Goal: Task Accomplishment & Management: Manage account settings

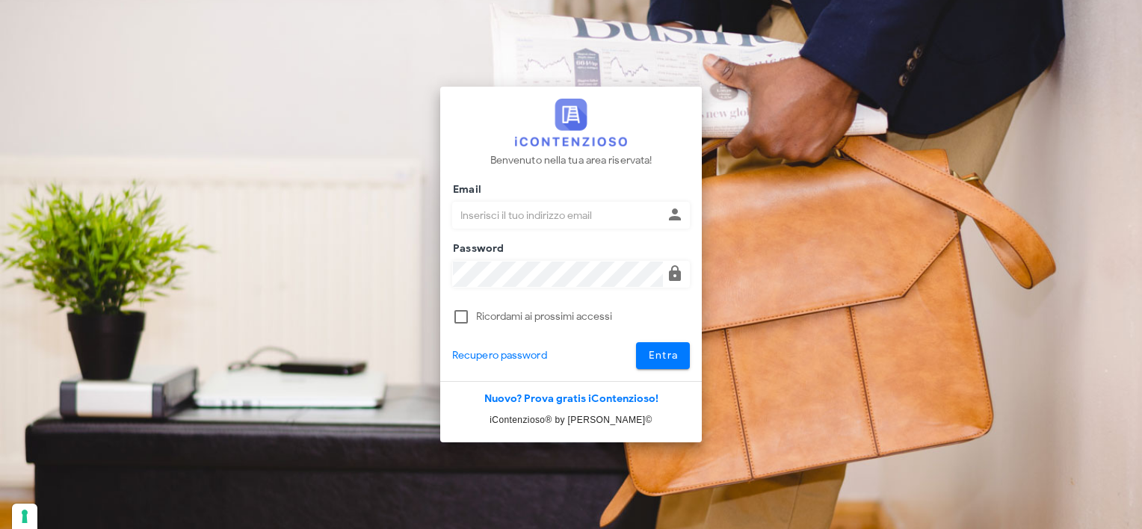
click at [641, 218] on input "Email" at bounding box center [558, 215] width 210 height 25
type input "[EMAIL_ADDRESS][DOMAIN_NAME]"
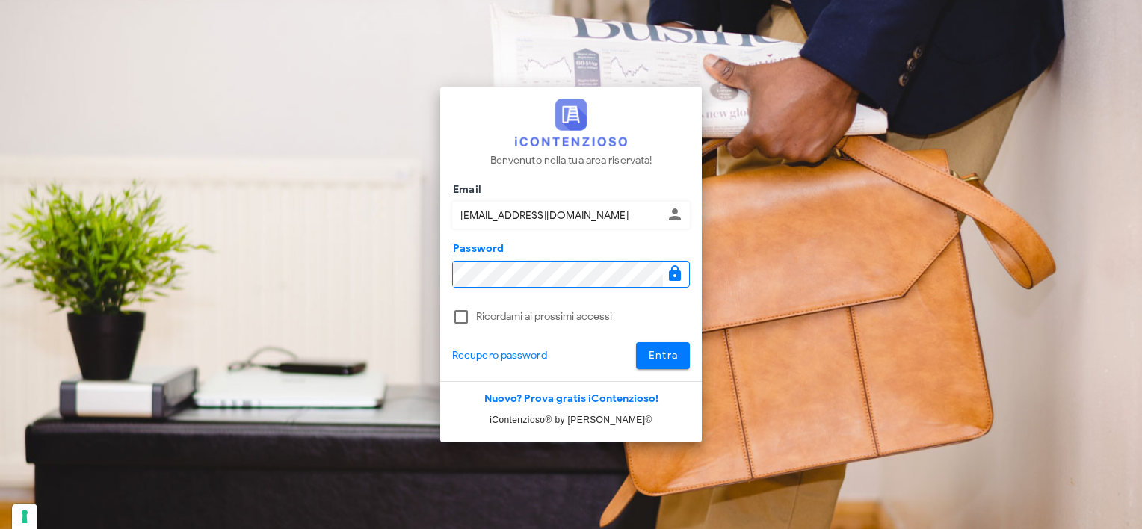
click at [636, 342] on button "Entra" at bounding box center [663, 355] width 55 height 27
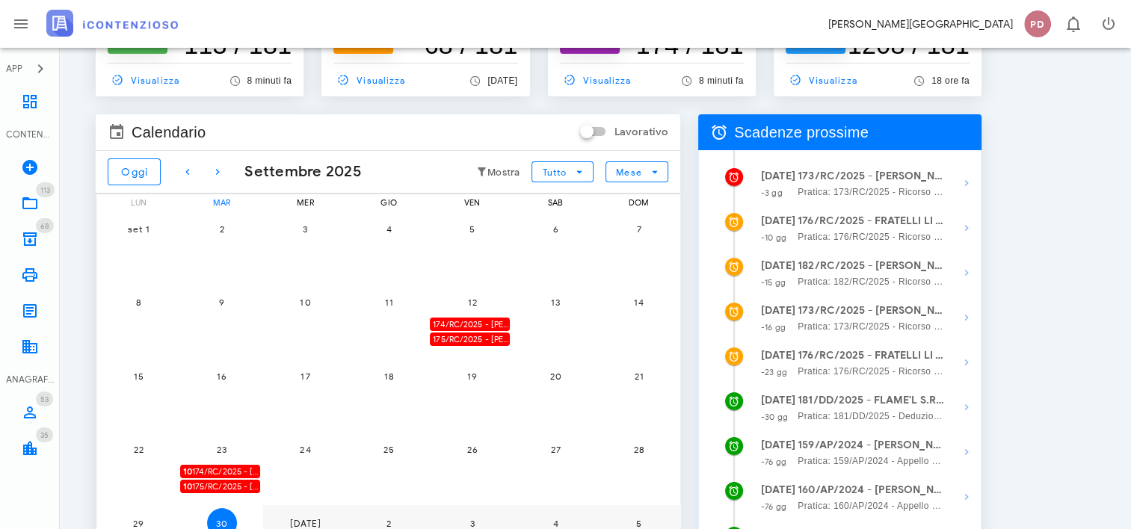
scroll to position [149, 0]
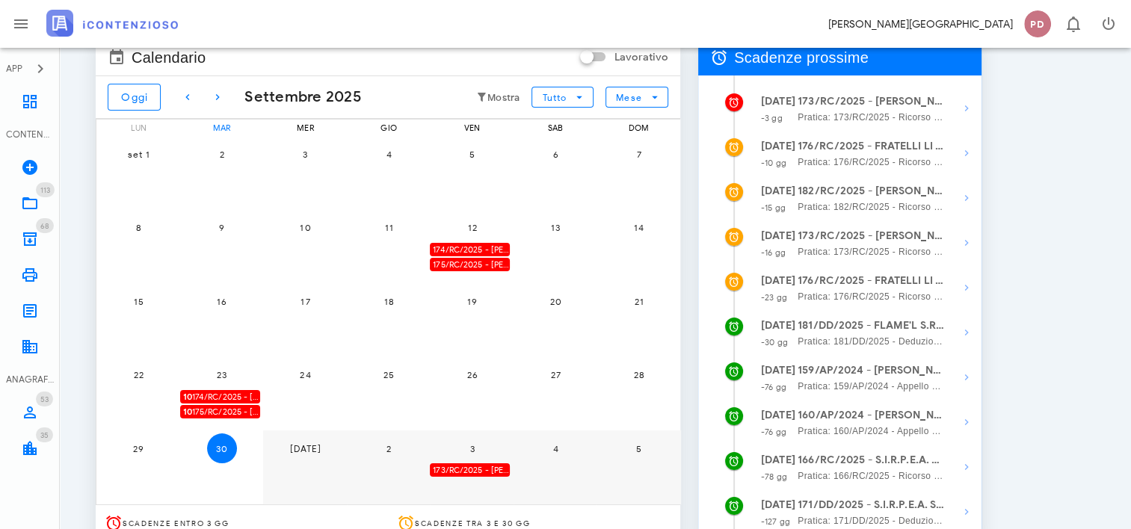
click at [463, 249] on div "174/RC/2025 - [PERSON_NAME] 1 S.R.L. - Invio Memorie per Udienza" at bounding box center [470, 250] width 80 height 14
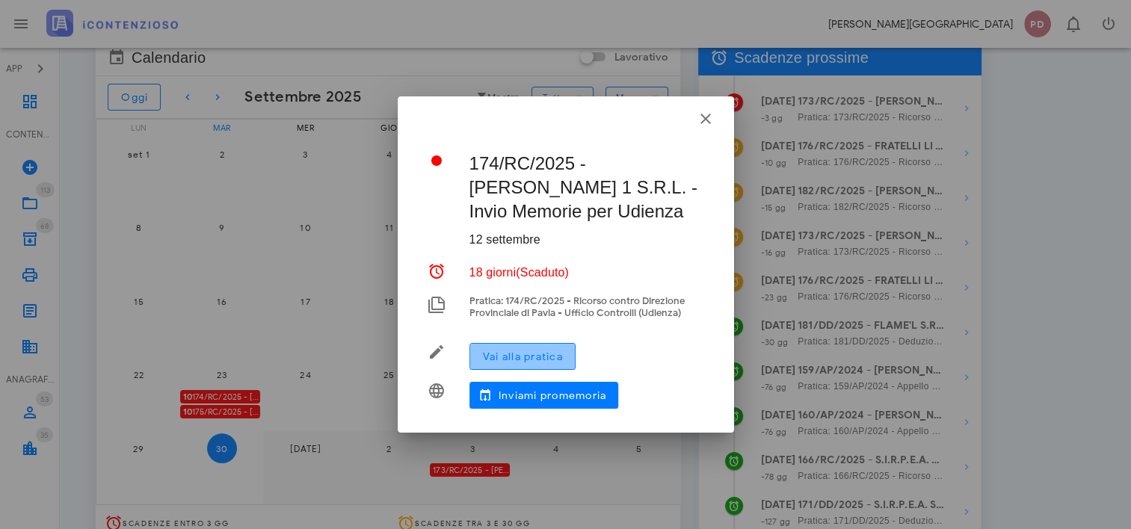
click at [525, 353] on span "Vai alla pratica" at bounding box center [522, 357] width 81 height 13
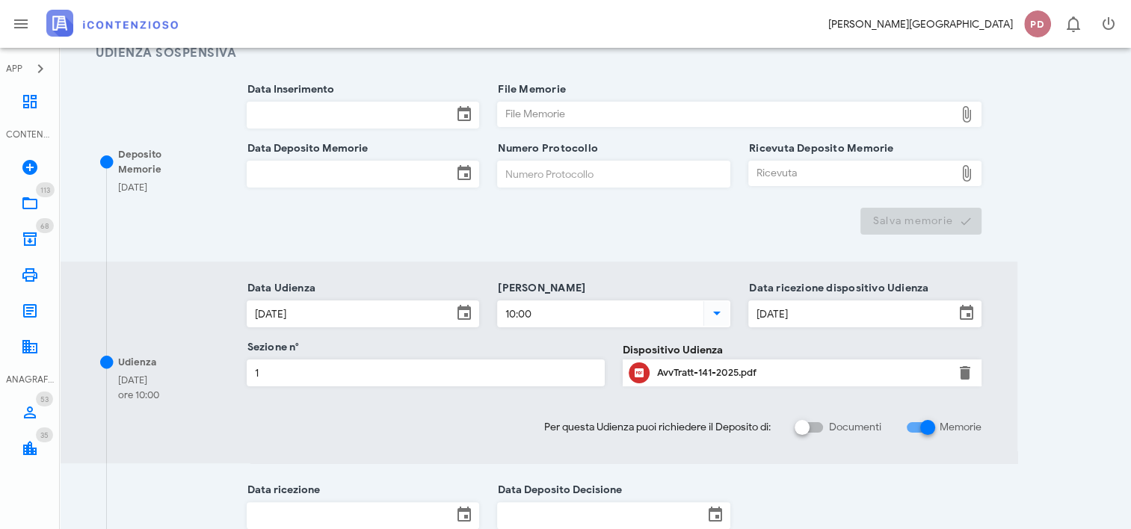
scroll to position [299, 0]
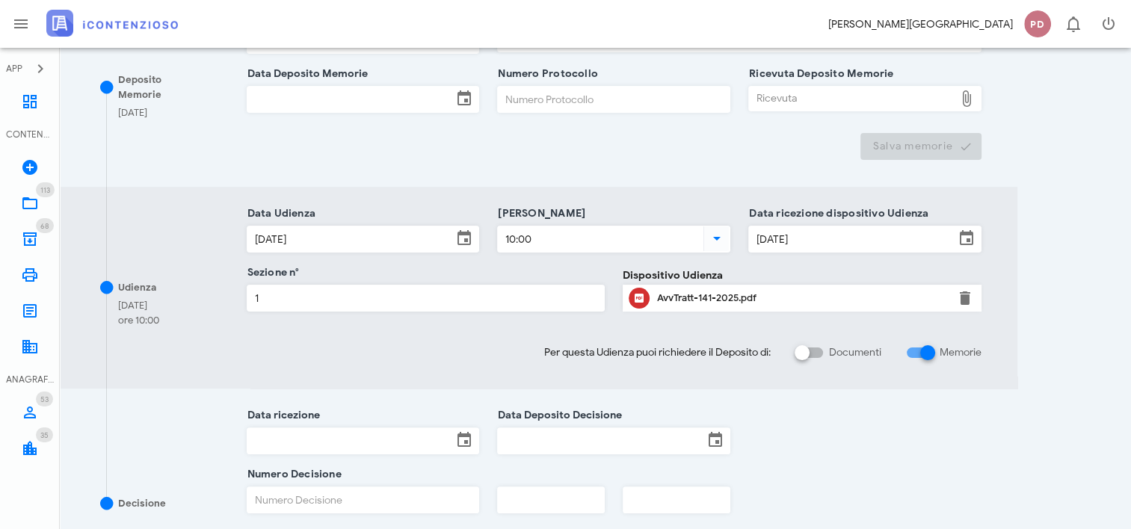
click at [314, 233] on input "23/09/2025" at bounding box center [350, 238] width 206 height 25
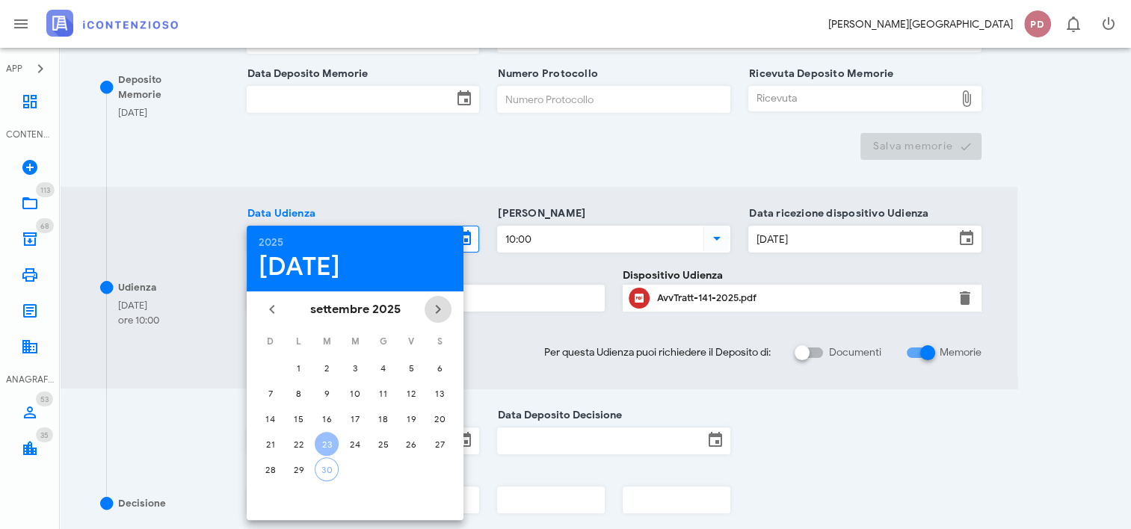
click at [439, 309] on icon "Il prossimo mese" at bounding box center [438, 309] width 18 height 18
click at [323, 442] on div "21" at bounding box center [327, 444] width 24 height 11
type input "21/10/2025"
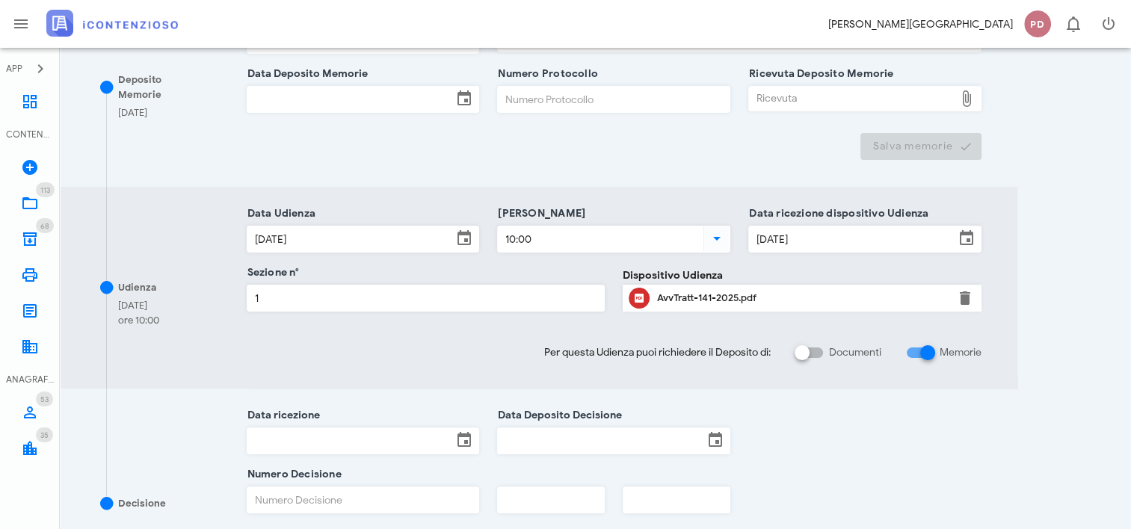
click at [858, 235] on input "17/06/2025" at bounding box center [852, 238] width 206 height 25
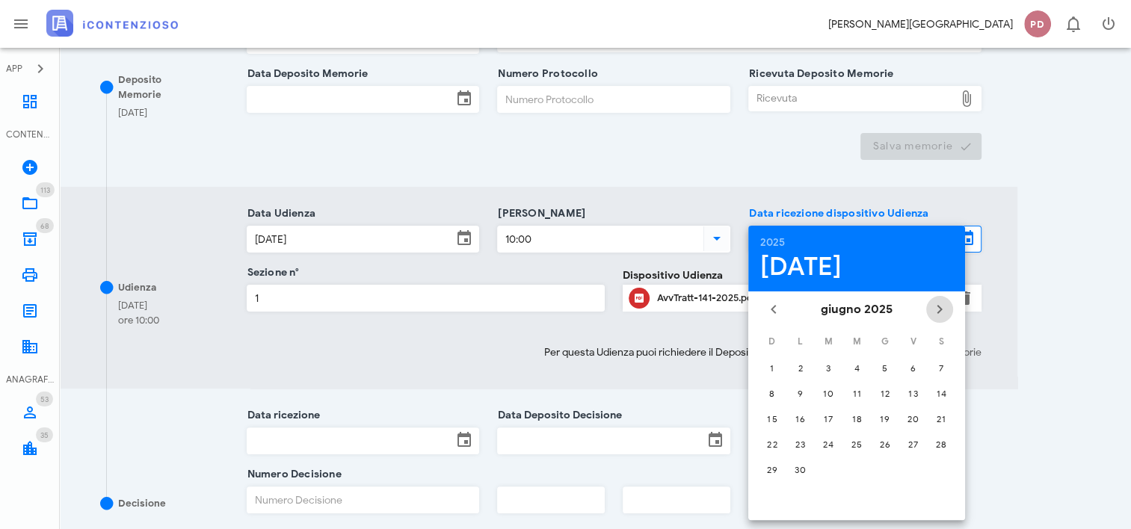
click at [946, 314] on icon "Il prossimo mese" at bounding box center [940, 309] width 18 height 18
click at [942, 313] on icon "Il prossimo mese" at bounding box center [940, 309] width 18 height 18
click at [771, 308] on icon "Il mese scorso" at bounding box center [774, 309] width 18 height 18
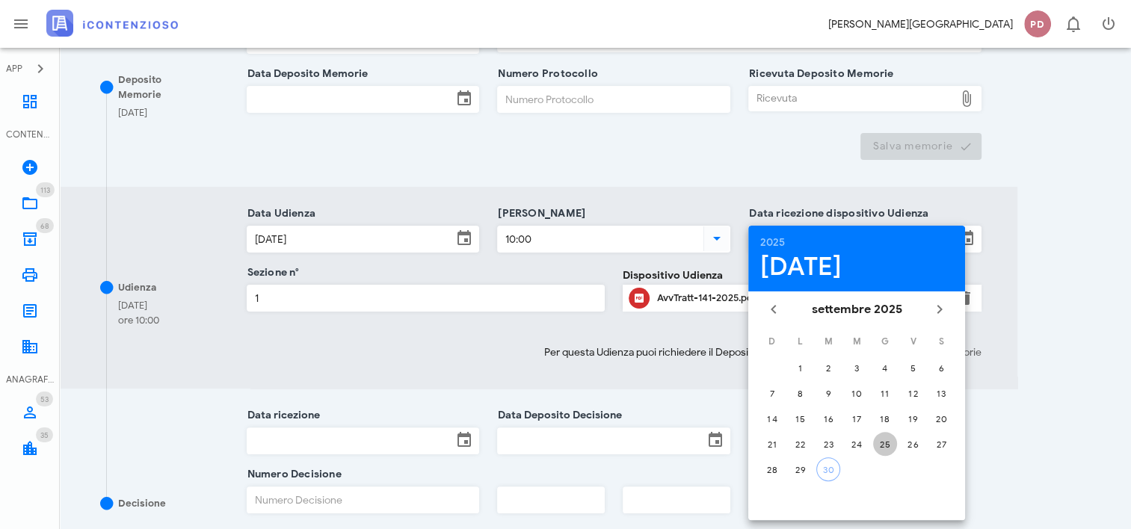
click at [886, 439] on div "25" at bounding box center [885, 444] width 24 height 11
type input "25/09/2025"
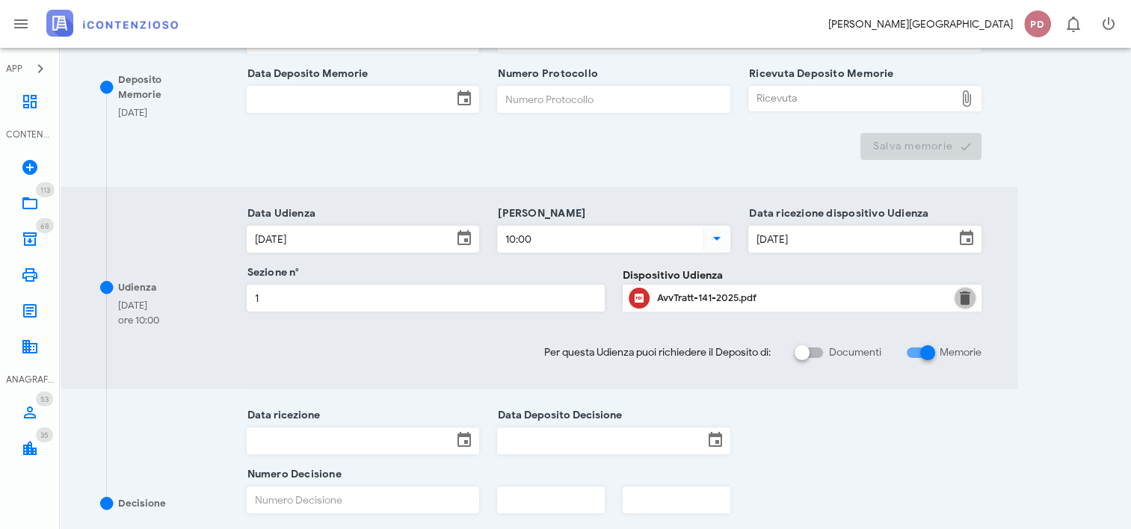
click at [971, 294] on button "button" at bounding box center [965, 298] width 18 height 18
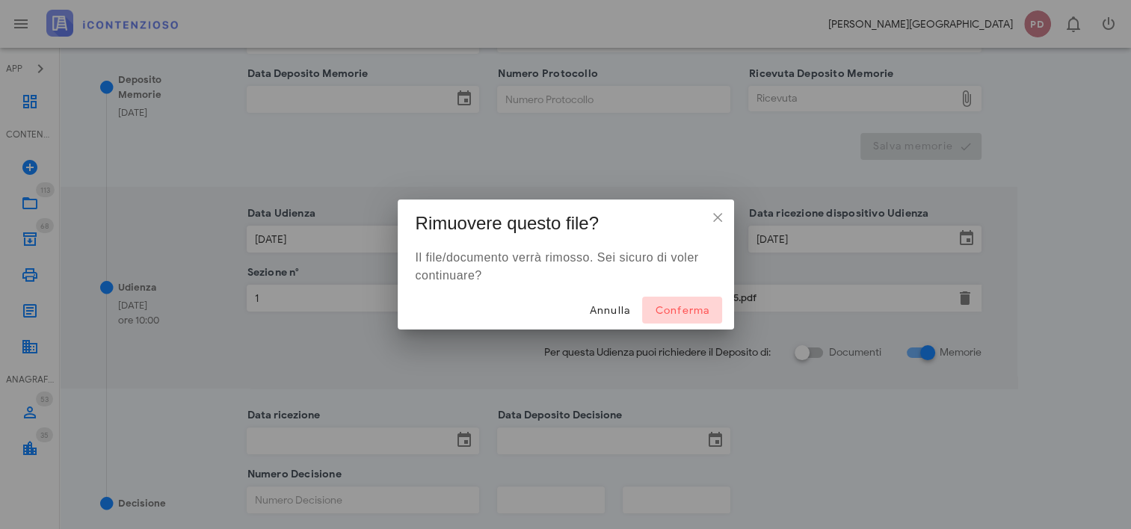
click at [674, 309] on span "Conferma" at bounding box center [681, 310] width 55 height 13
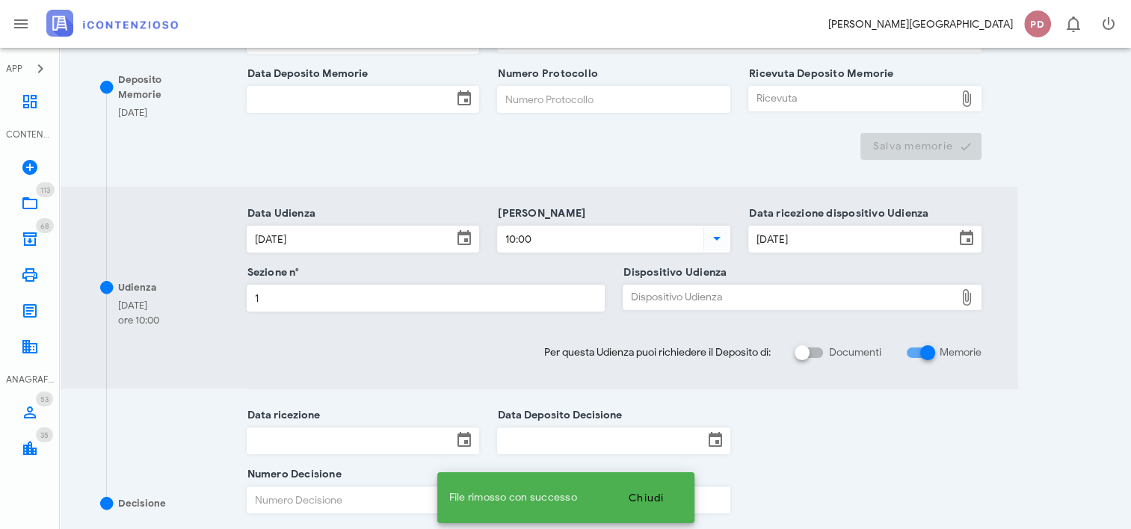
click at [778, 296] on div "Dispositivo Udienza" at bounding box center [788, 298] width 331 height 24
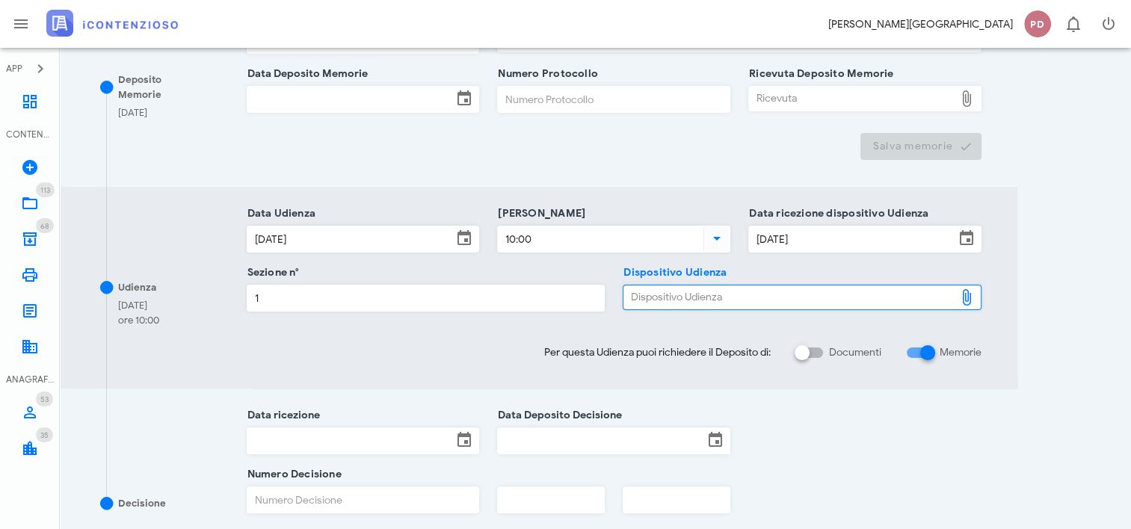
type input "C:\fakepath\ComProvv___141_2025.pdf"
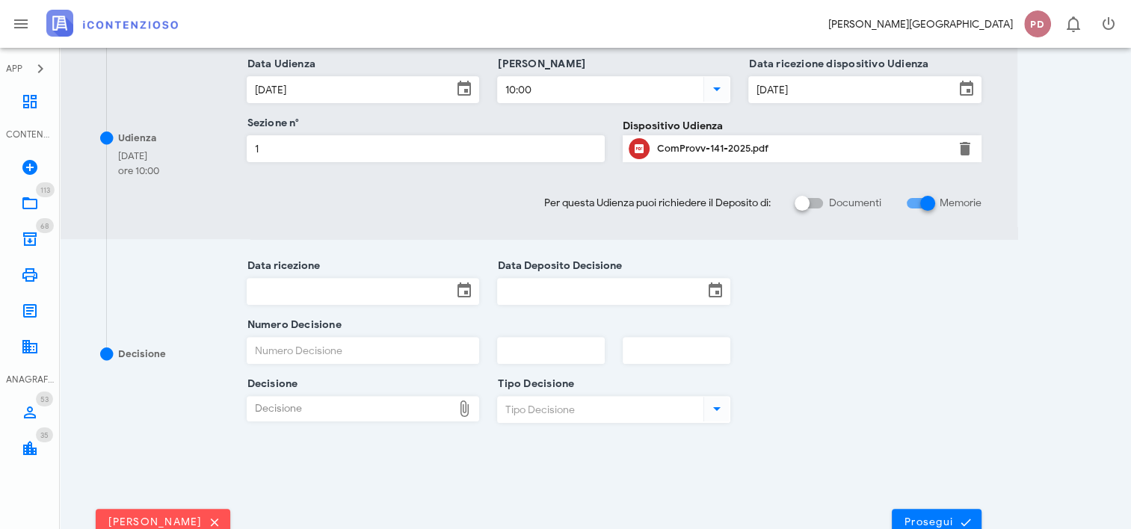
scroll to position [540, 0]
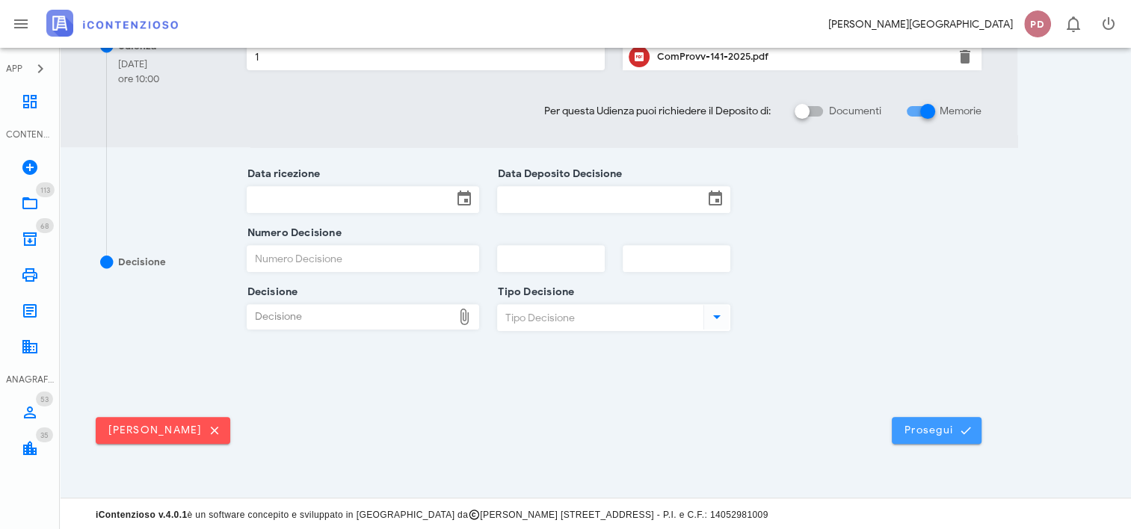
click at [945, 424] on span "Prosegui" at bounding box center [937, 430] width 66 height 13
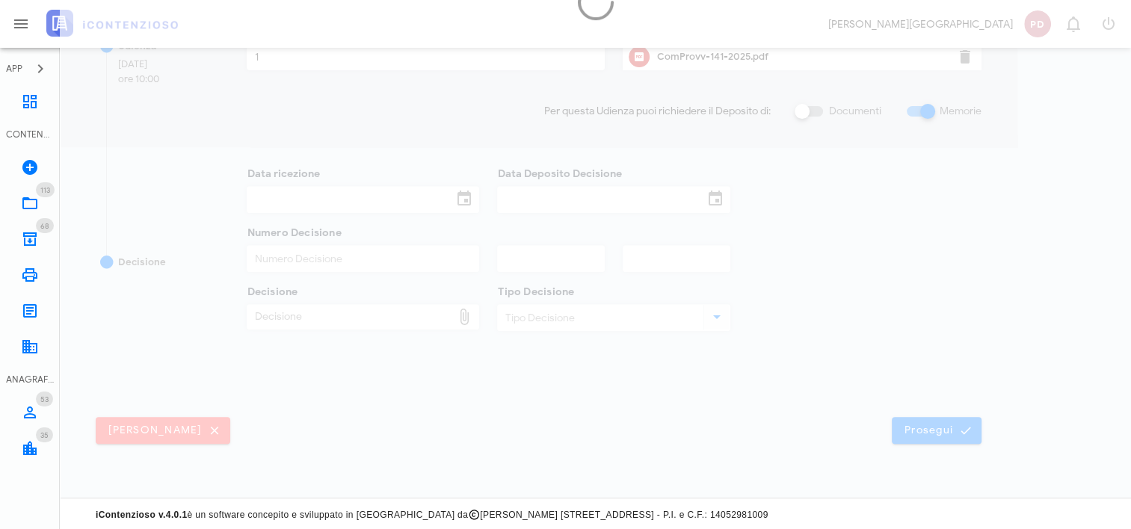
scroll to position [0, 0]
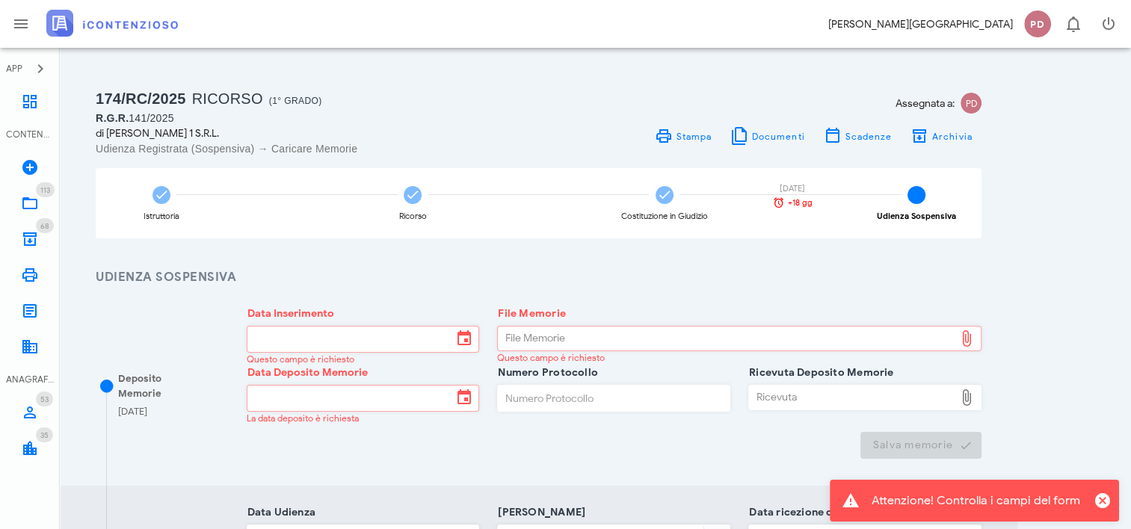
click at [149, 27] on img at bounding box center [112, 23] width 132 height 27
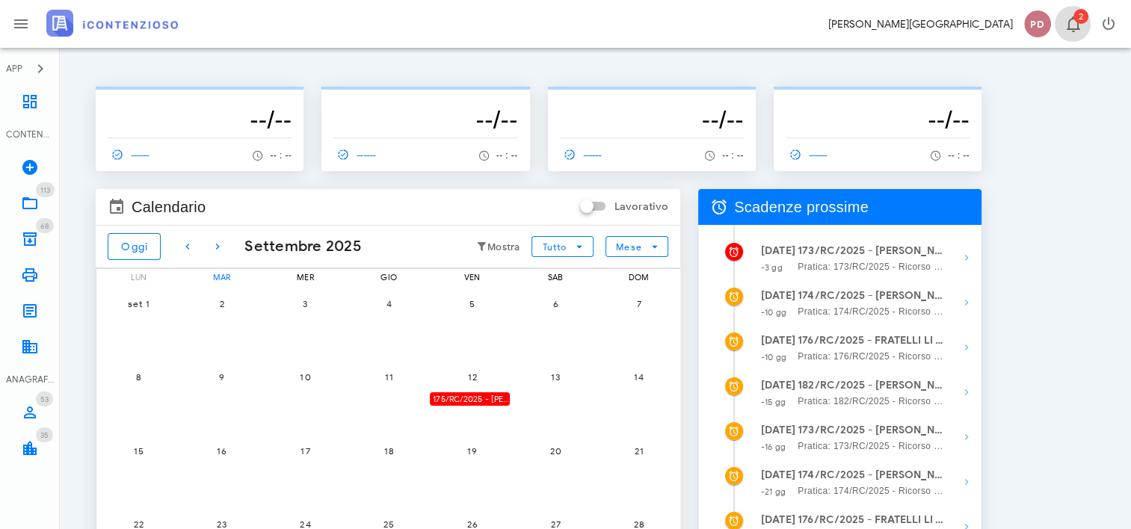
click at [1073, 15] on span "2" at bounding box center [1080, 16] width 15 height 15
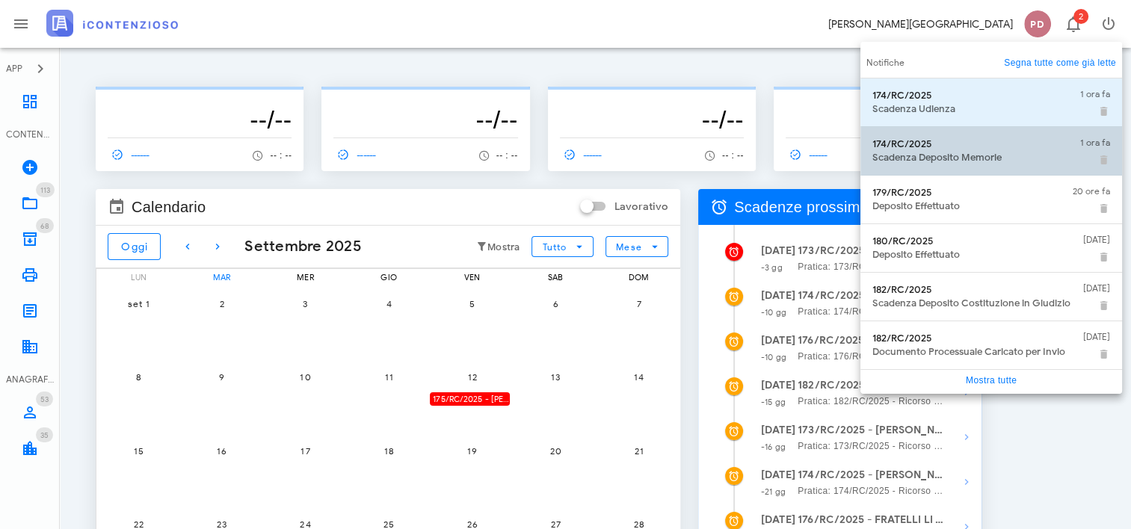
click at [1025, 152] on div "Scadenza Deposito Memorie" at bounding box center [970, 158] width 196 height 12
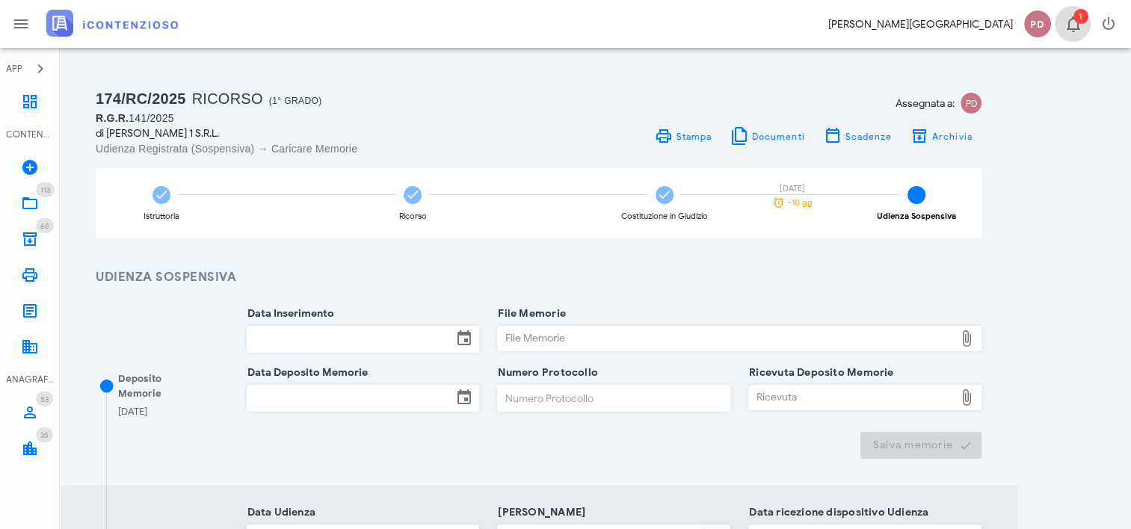
click at [1076, 29] on icon "button" at bounding box center [1073, 24] width 18 height 18
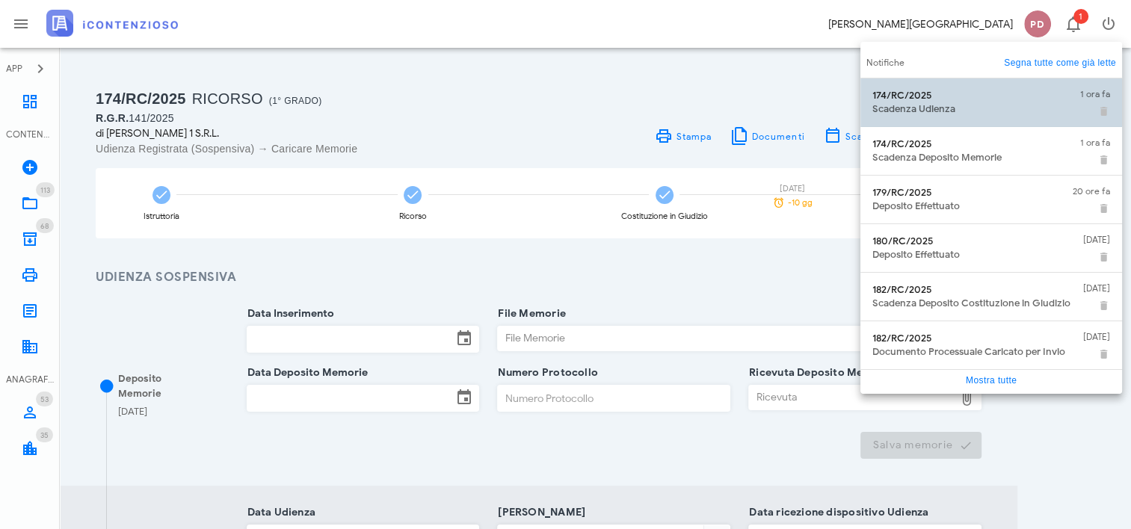
click at [996, 114] on div "Scadenza Udienza" at bounding box center [970, 109] width 196 height 12
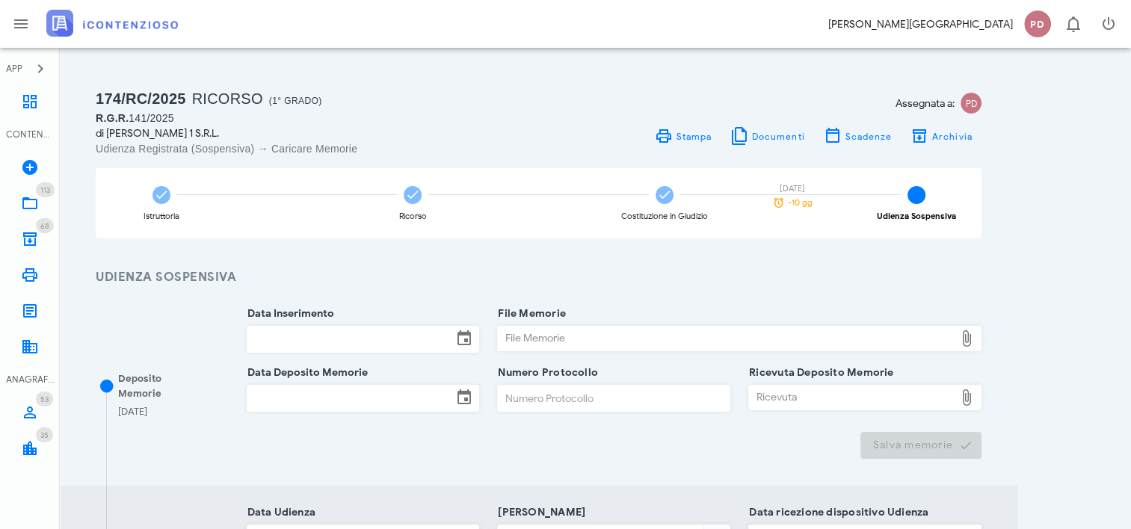
click at [108, 28] on img at bounding box center [112, 23] width 132 height 27
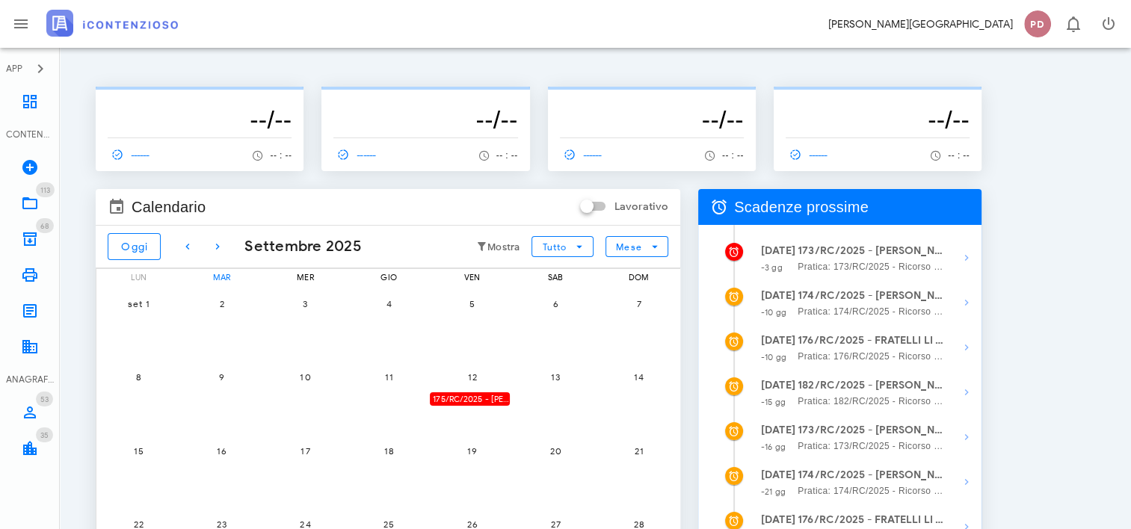
click at [450, 410] on div "12 175/RC/2025 - [PERSON_NAME] 1 S.R.L. - Invio Memorie per Udienza" at bounding box center [472, 397] width 84 height 74
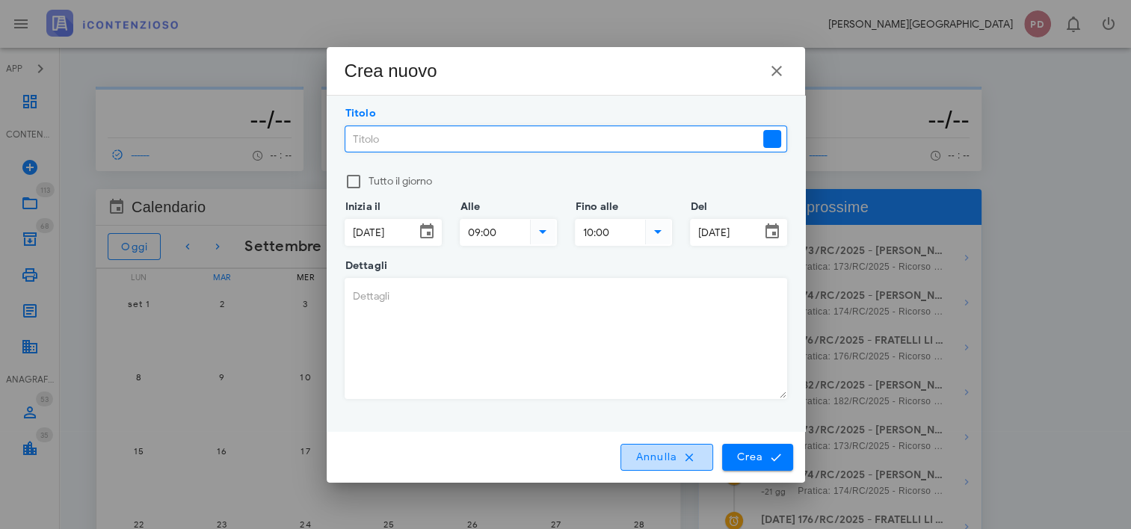
click at [668, 451] on span "Annulla" at bounding box center [667, 457] width 64 height 13
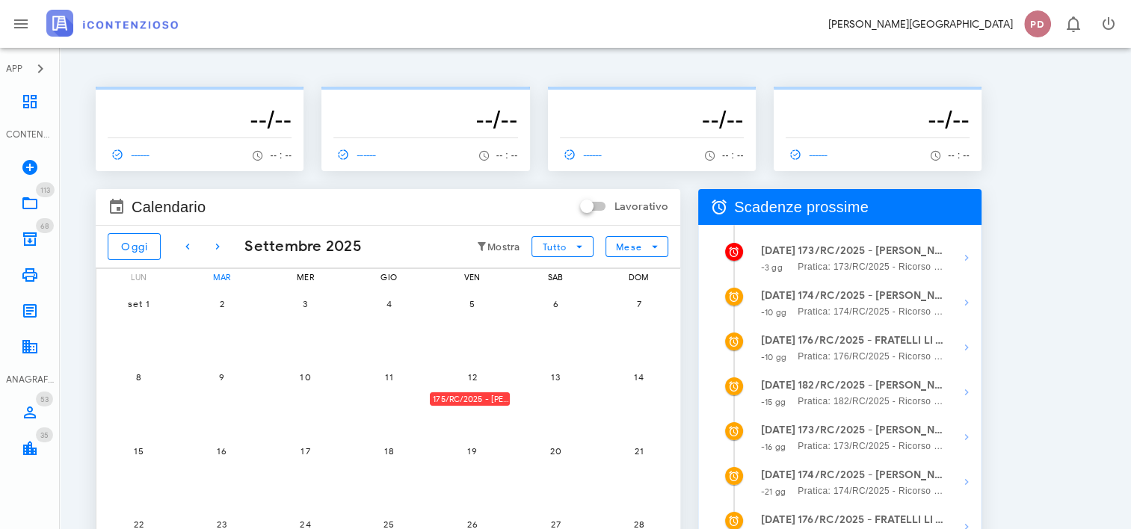
click at [451, 394] on div "175/RC/2025 - [PERSON_NAME] 1 S.R.L. - Invio Memorie per Udienza" at bounding box center [470, 399] width 80 height 14
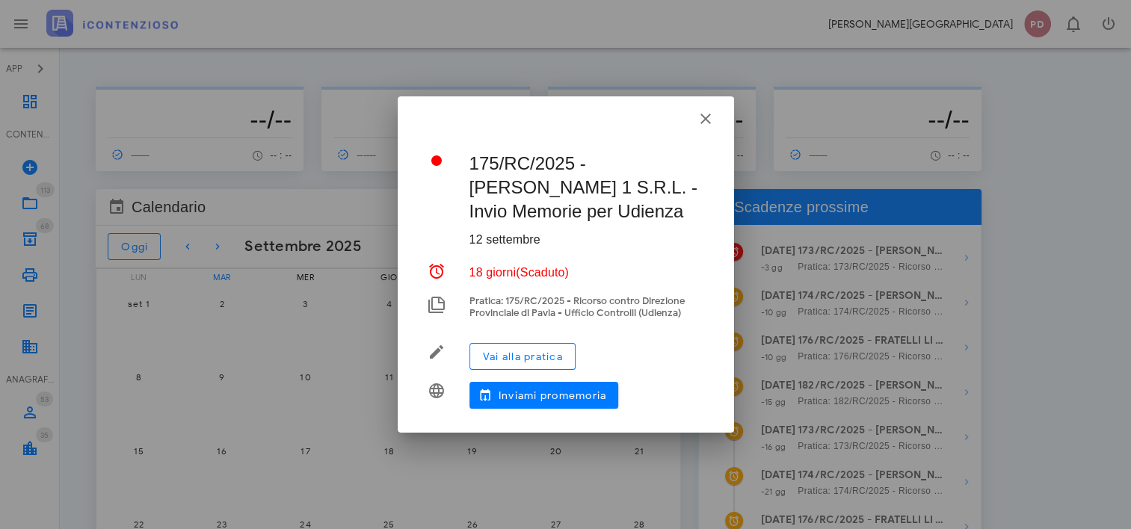
click at [516, 341] on div "Vai alla pratica" at bounding box center [586, 356] width 235 height 39
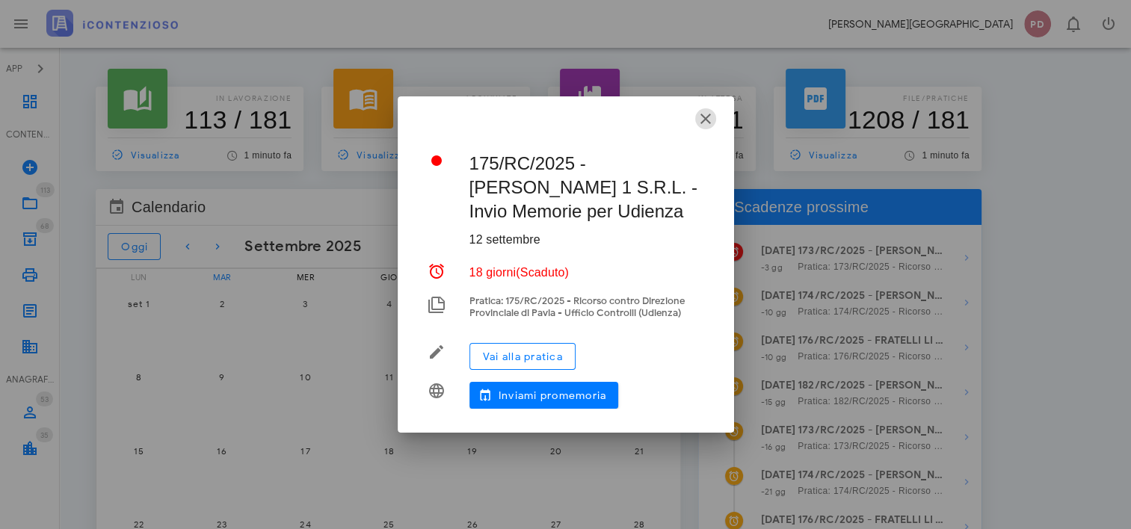
click at [707, 123] on icon "button" at bounding box center [706, 119] width 18 height 18
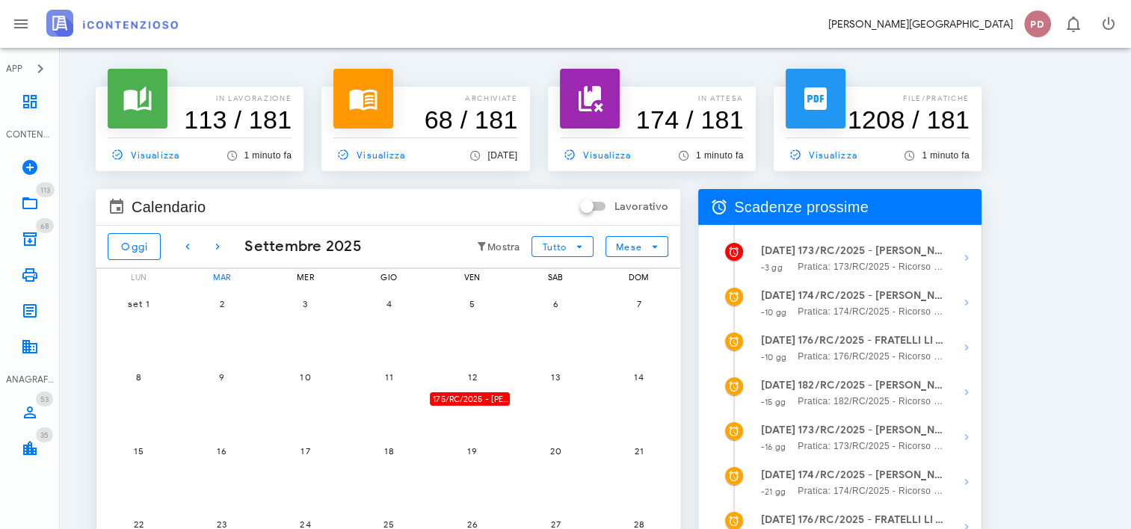
click at [492, 398] on div "175/RC/2025 - MOYA 1 S.R.L. - Invio Memorie per Udienza" at bounding box center [470, 399] width 80 height 14
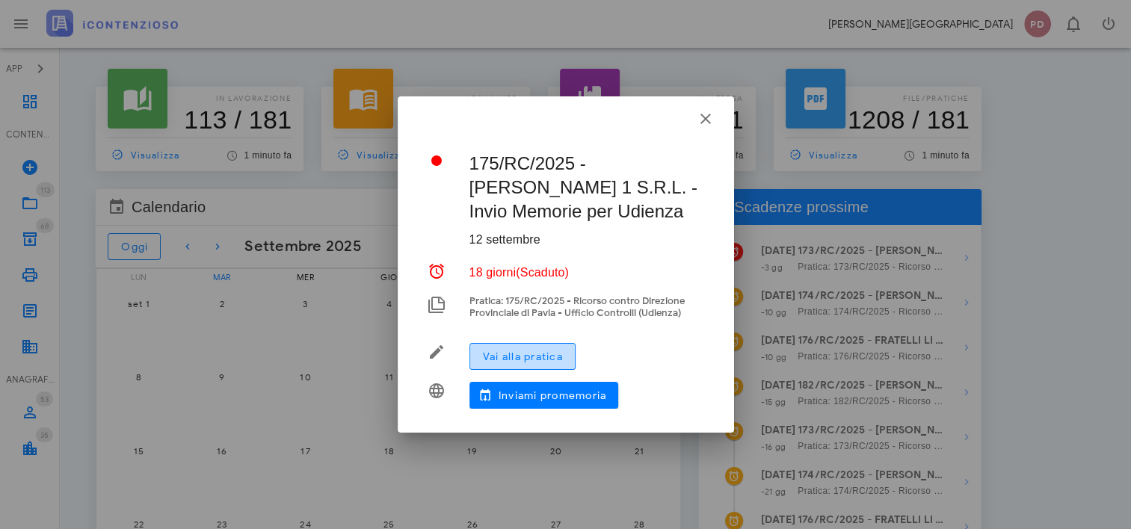
click at [515, 358] on span "Vai alla pratica" at bounding box center [522, 357] width 81 height 13
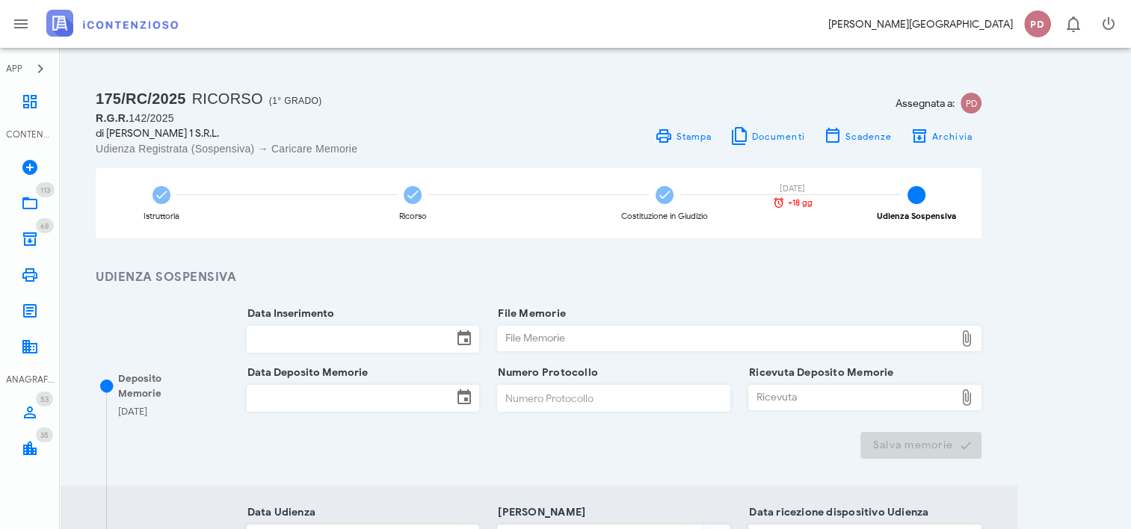
scroll to position [299, 0]
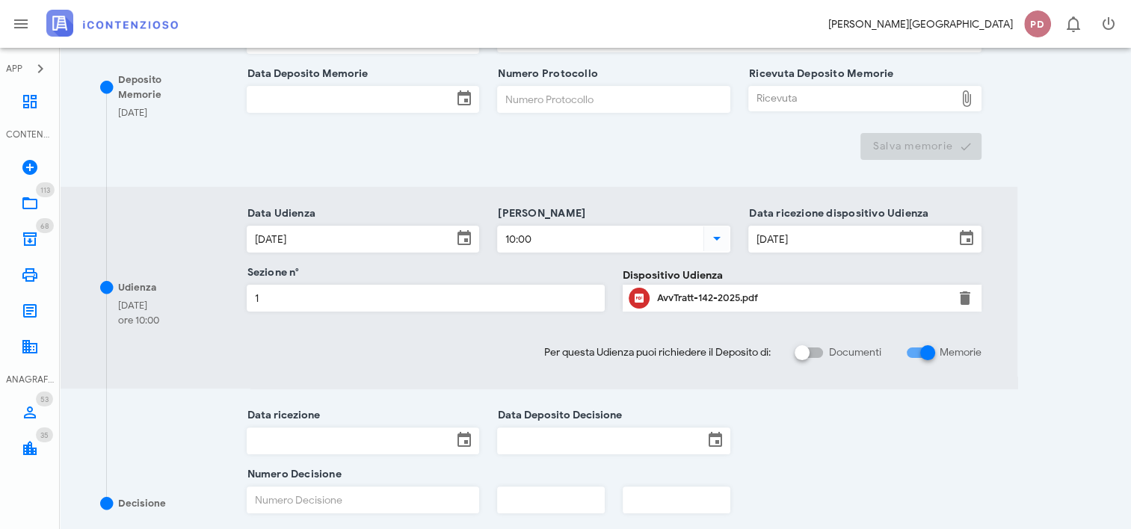
click at [353, 235] on input "23/09/2025" at bounding box center [350, 238] width 206 height 25
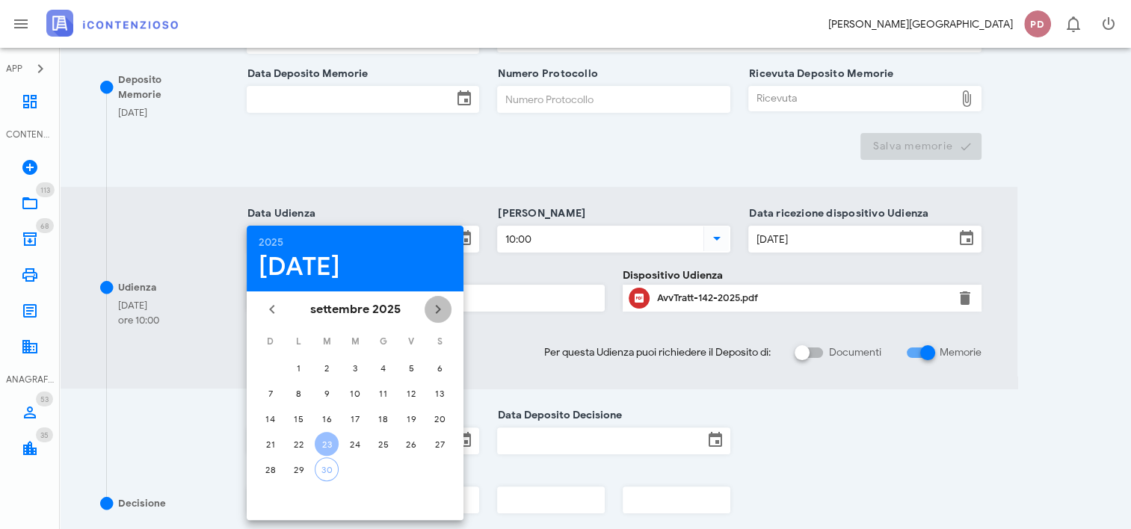
click at [434, 305] on icon "Il prossimo mese" at bounding box center [438, 309] width 18 height 18
click at [326, 439] on div "21" at bounding box center [327, 444] width 24 height 11
type input "21/10/2025"
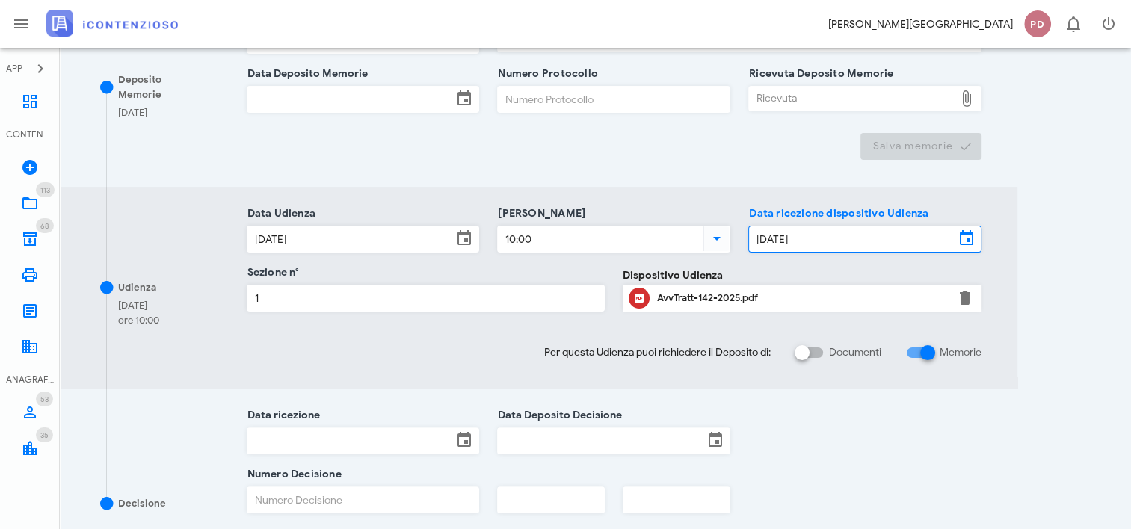
click at [845, 227] on input "17/06/2025" at bounding box center [852, 238] width 206 height 25
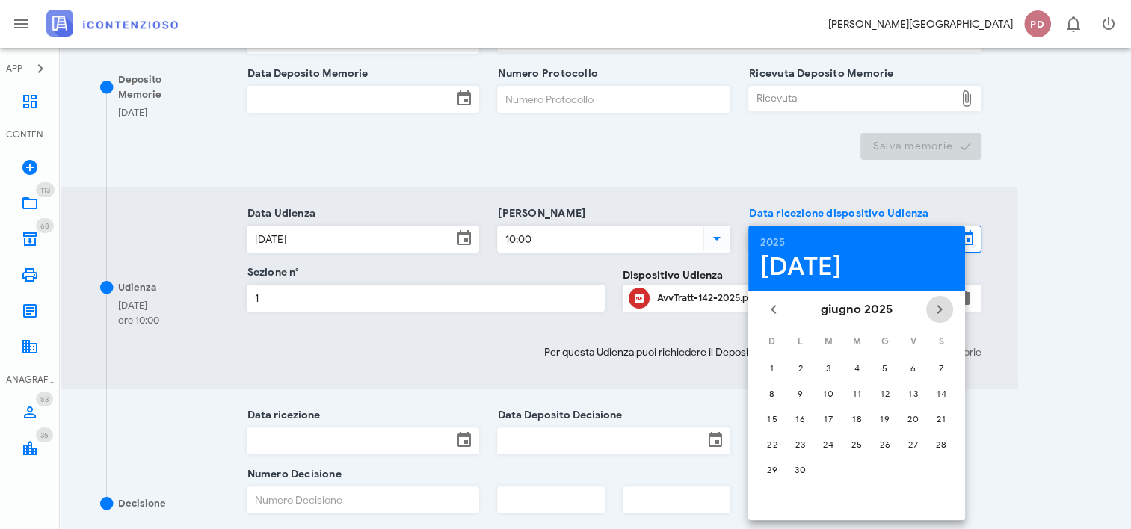
click at [939, 312] on icon "Il prossimo mese" at bounding box center [940, 309] width 18 height 18
click at [884, 442] on div "25" at bounding box center [885, 444] width 24 height 11
type input "[DATE]"
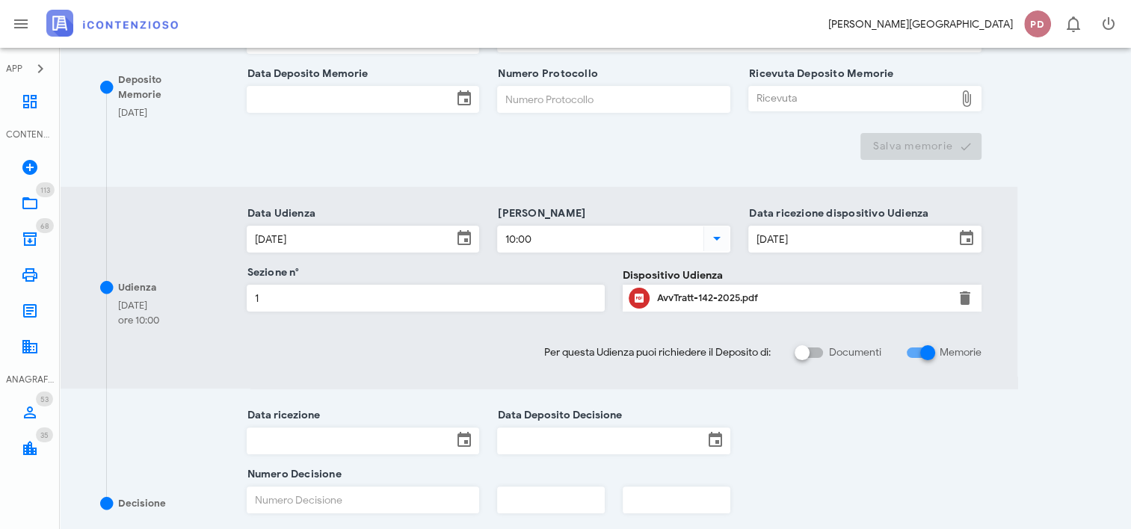
click at [704, 305] on div "AvvTratt-142-2025.pdf" at bounding box center [802, 298] width 290 height 24
click at [977, 296] on div "AvvTratt-142-2025.pdf" at bounding box center [802, 298] width 359 height 27
click at [963, 297] on button "button" at bounding box center [965, 298] width 18 height 18
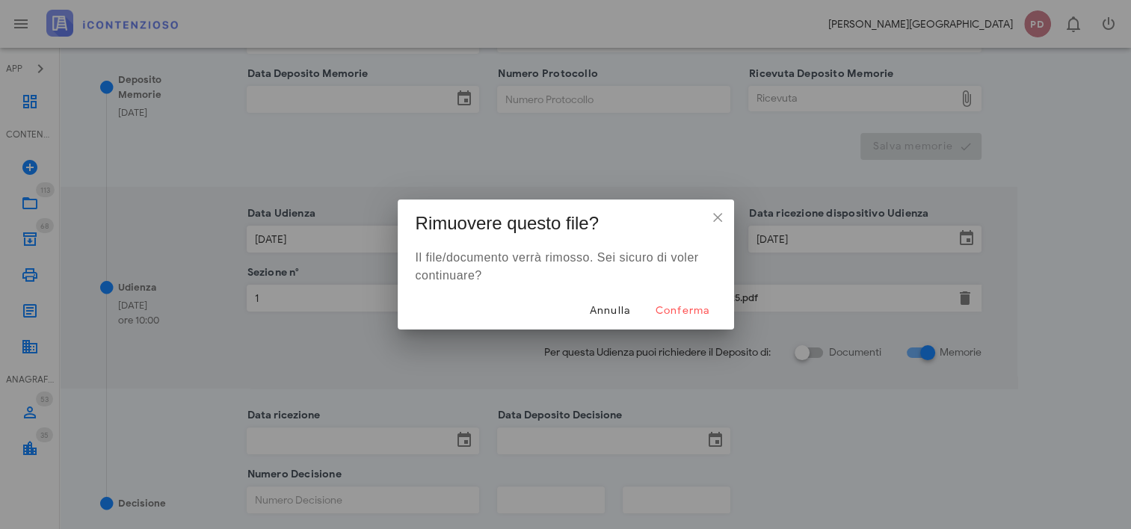
click at [726, 312] on div "Annulla Conferma" at bounding box center [566, 310] width 336 height 39
click at [712, 312] on button "Conferma" at bounding box center [681, 310] width 79 height 27
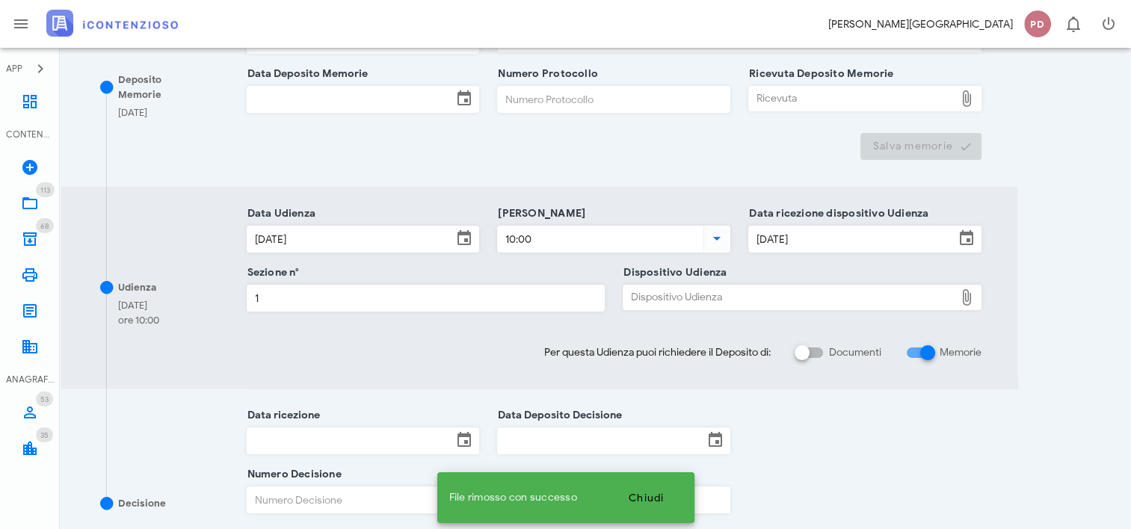
click at [743, 294] on div "Dispositivo Udienza" at bounding box center [788, 298] width 331 height 24
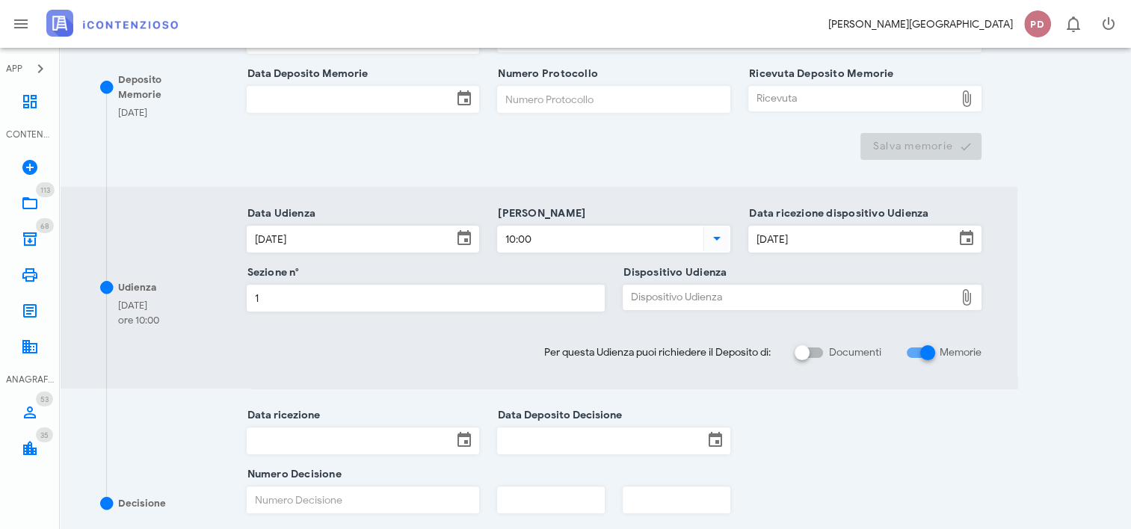
type input "C:\fakepath\ComProvv___142_2025.pdf"
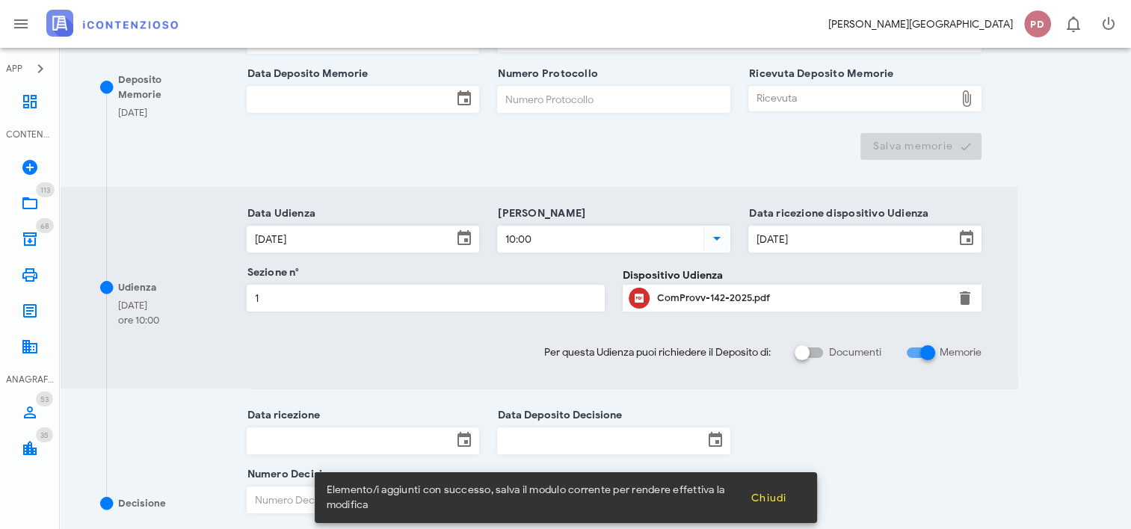
scroll to position [540, 0]
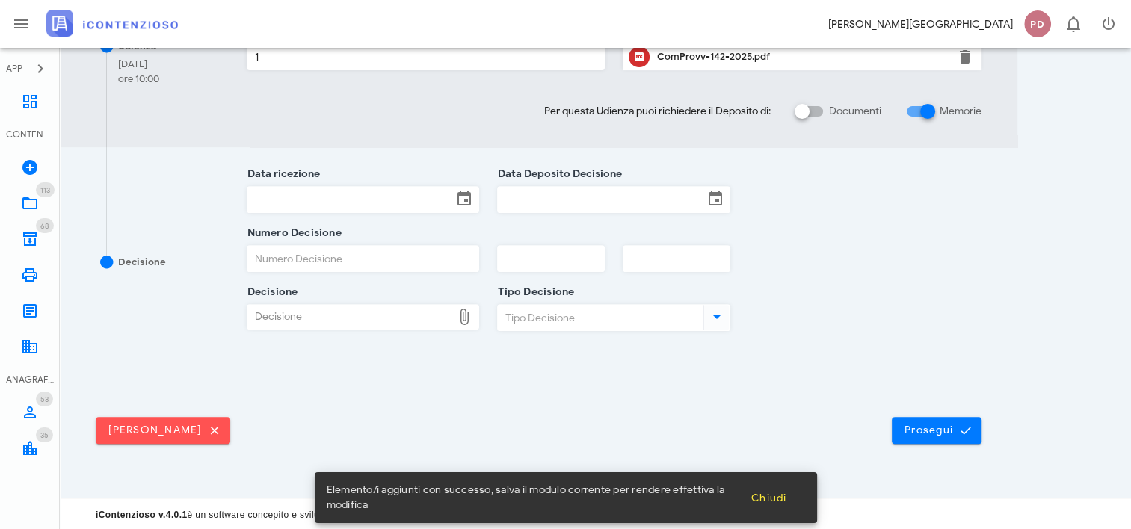
click at [965, 411] on div "Elimina udienza Prosegui" at bounding box center [539, 424] width 904 height 39
click at [962, 420] on button "Prosegui" at bounding box center [937, 430] width 90 height 27
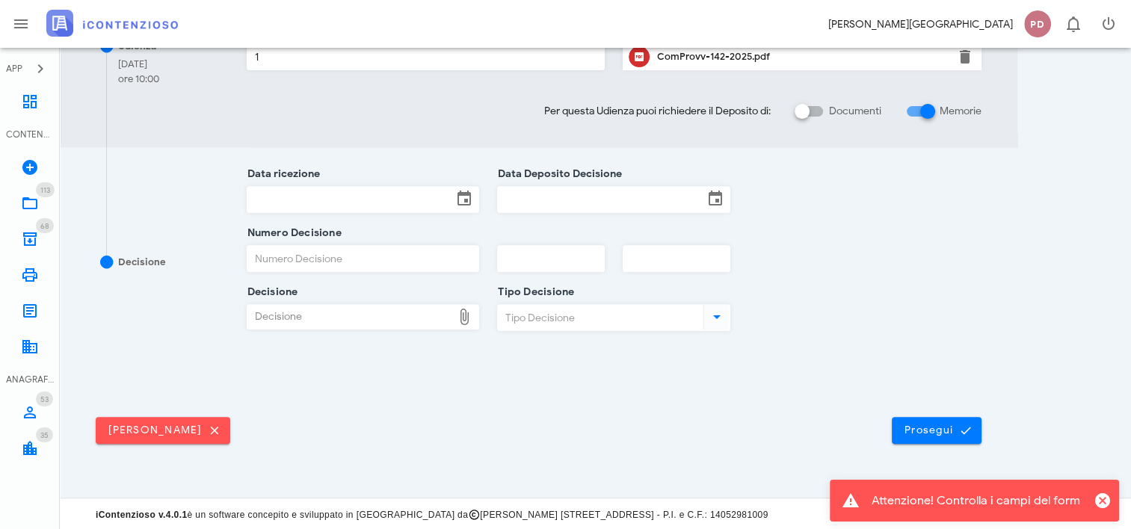
scroll to position [0, 0]
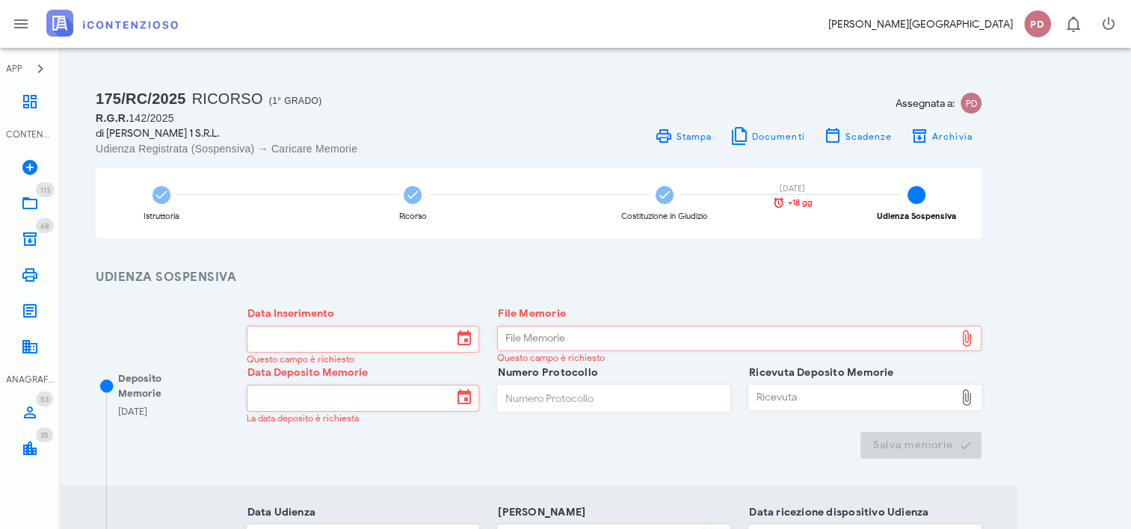
click at [179, 40] on div "Ciao, Diego PD 0" at bounding box center [565, 24] width 1131 height 48
click at [155, 25] on img at bounding box center [112, 23] width 132 height 27
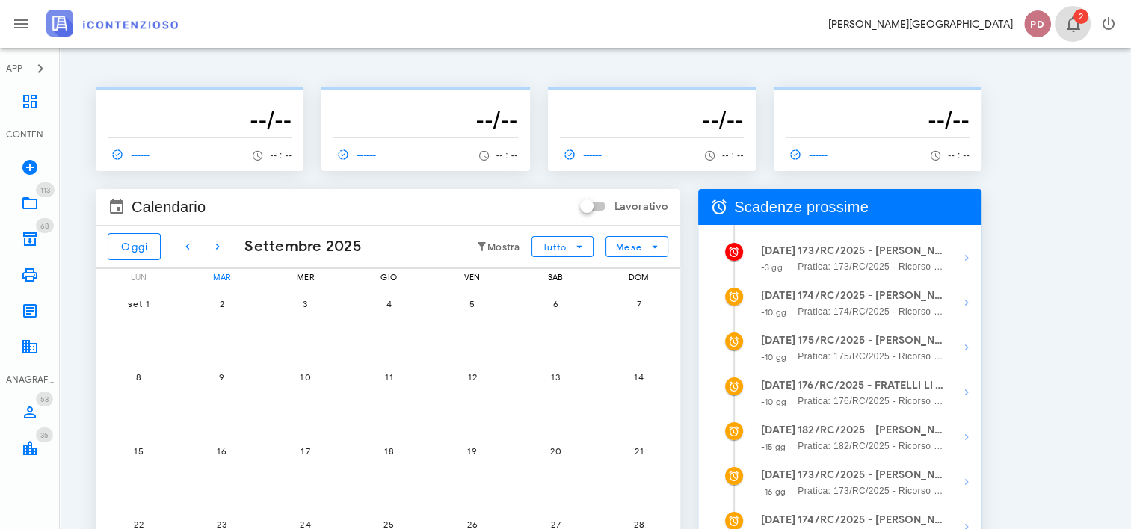
click at [1079, 21] on span "2" at bounding box center [1080, 16] width 15 height 15
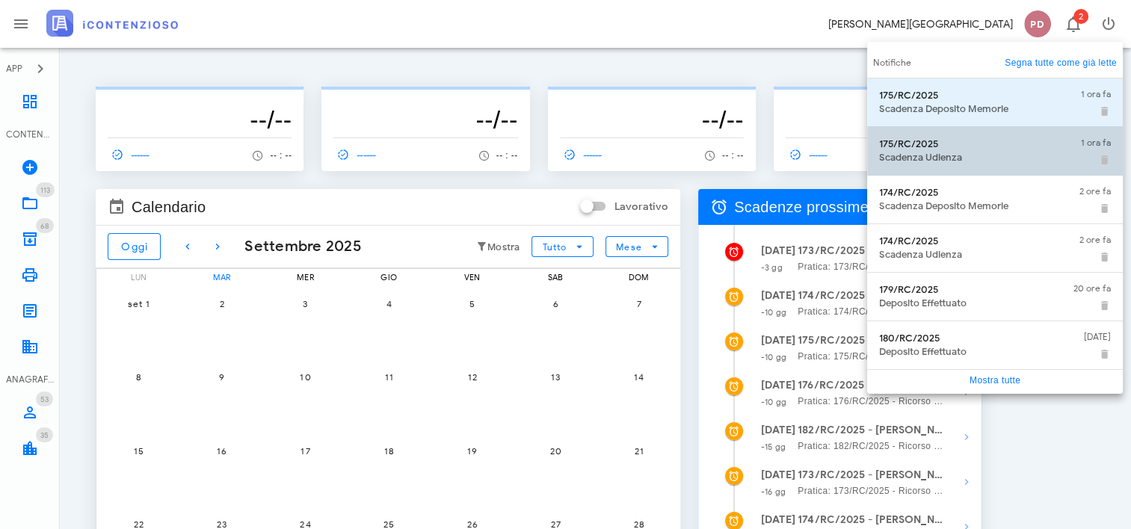
click at [1022, 146] on div "175/RC/2025" at bounding box center [974, 144] width 190 height 12
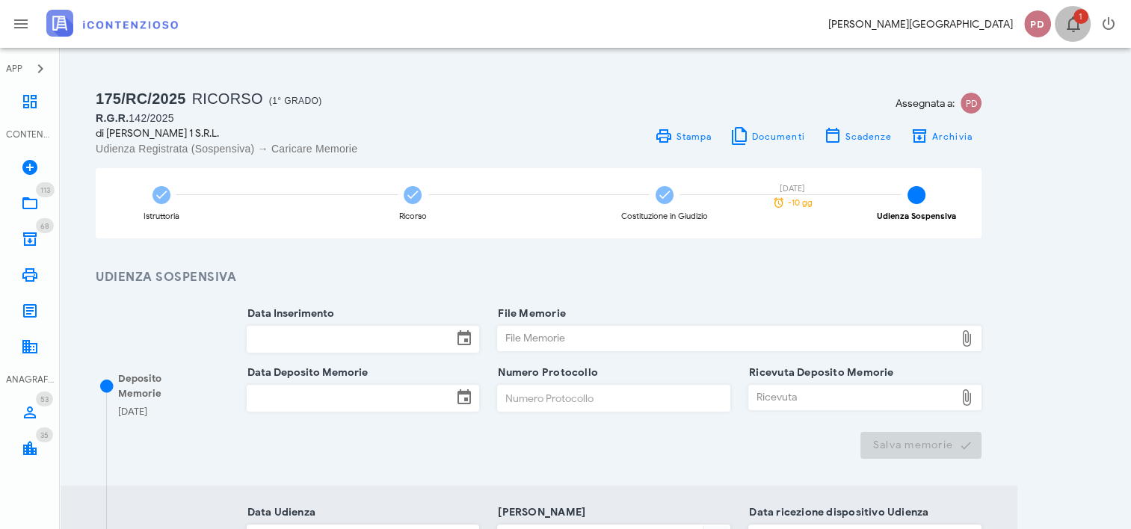
click at [1075, 17] on span "1" at bounding box center [1080, 16] width 15 height 15
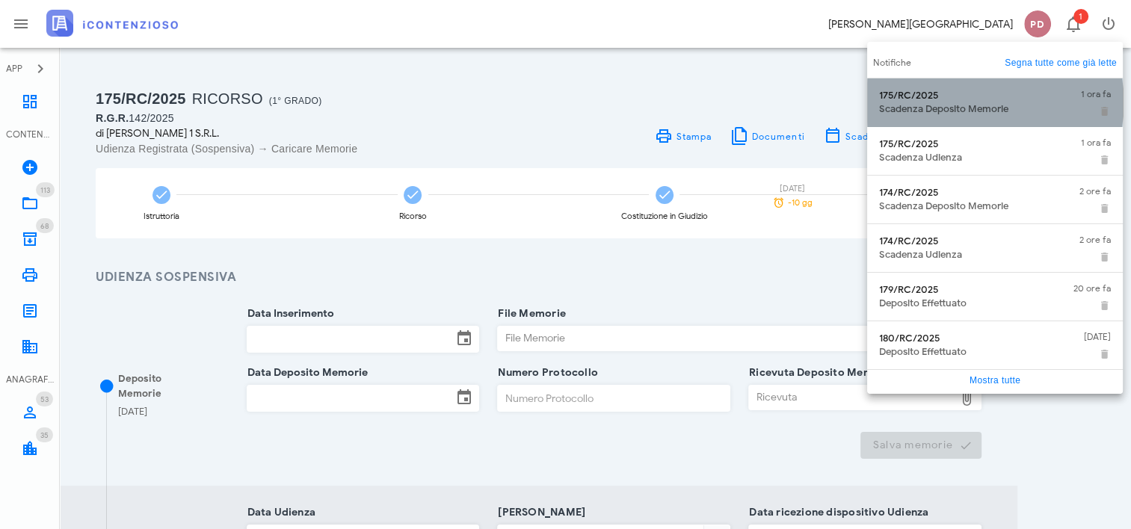
click at [1034, 98] on div "175/RC/2025" at bounding box center [974, 96] width 190 height 12
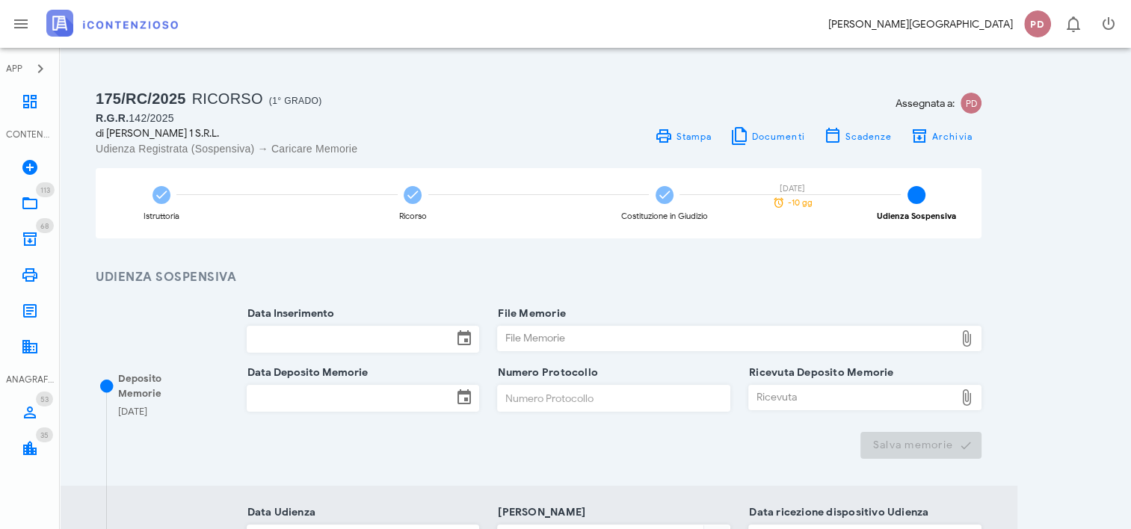
click at [132, 19] on img at bounding box center [112, 23] width 132 height 27
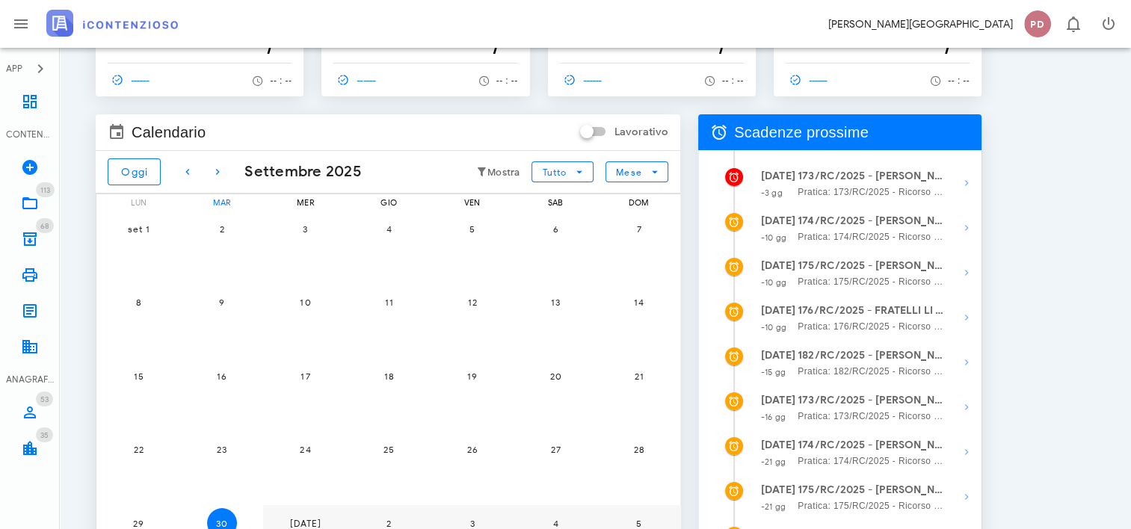
scroll to position [149, 0]
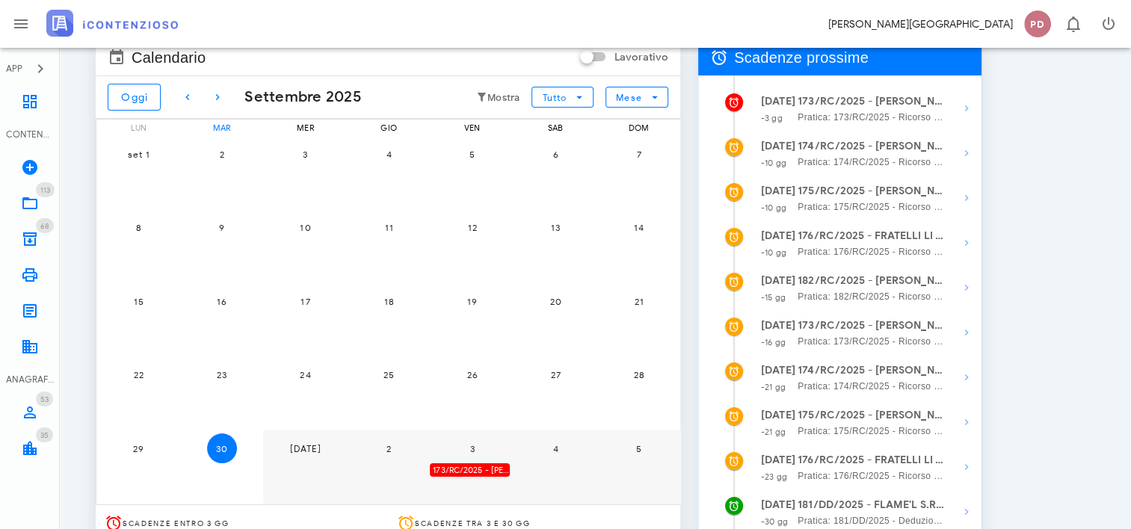
click at [467, 466] on div "173/RC/2025 - [PERSON_NAME] - Invio Memorie per Udienza" at bounding box center [470, 470] width 80 height 14
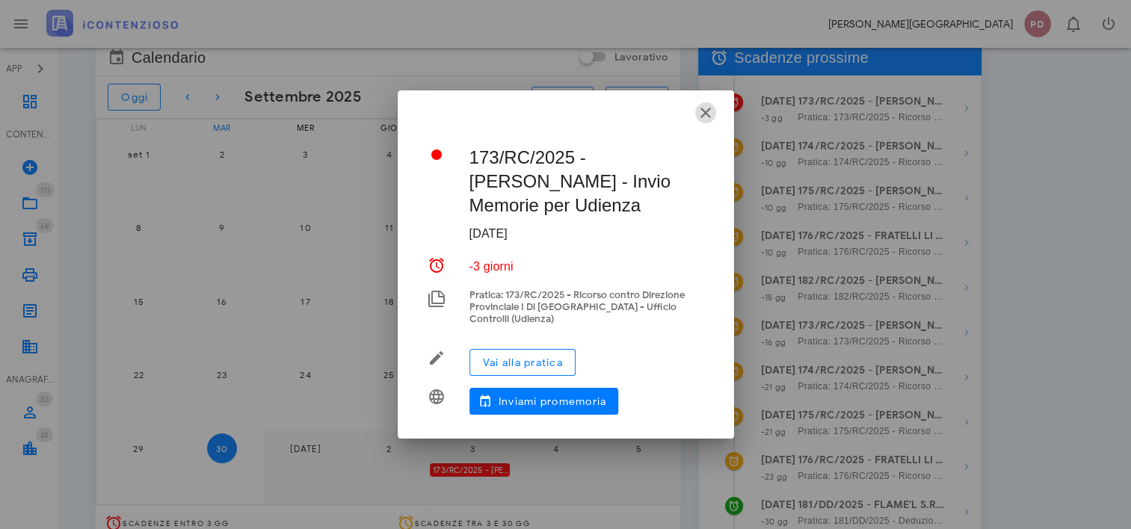
click at [709, 119] on icon "button" at bounding box center [706, 113] width 18 height 18
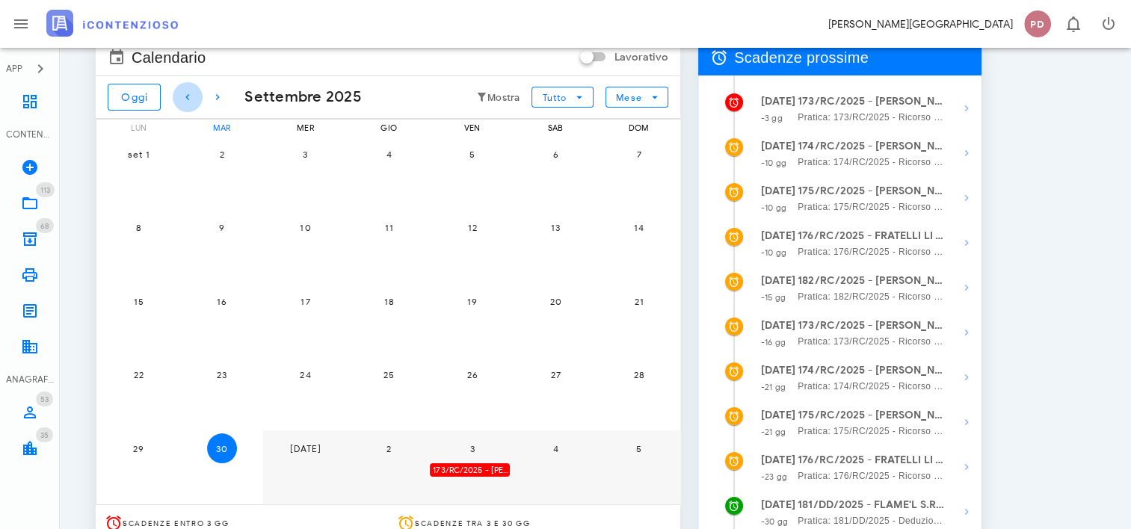
click at [188, 101] on icon "button" at bounding box center [188, 97] width 18 height 18
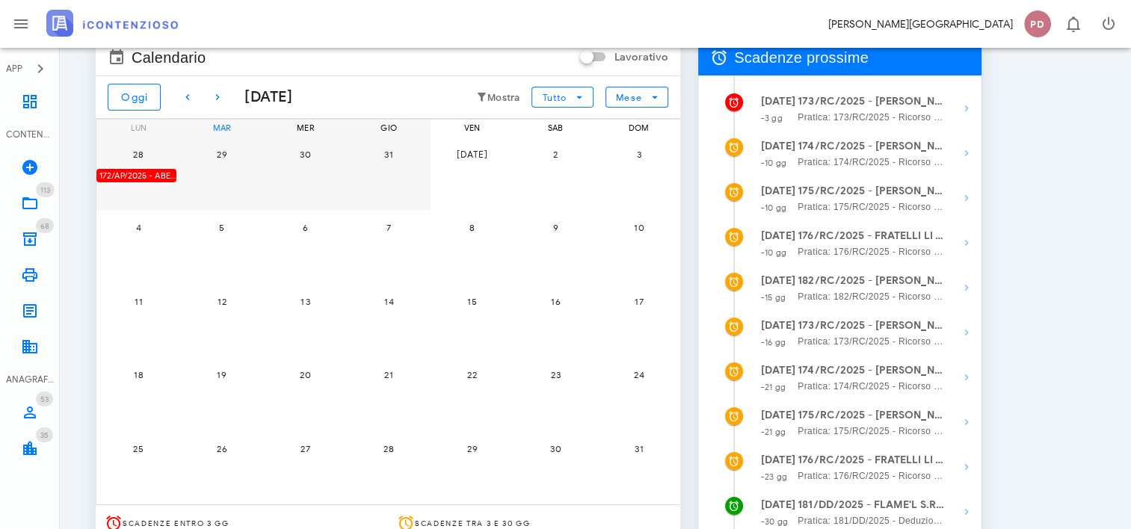
click at [155, 174] on div "172/AP/2025 - ABES S.R.L. - Inviare Appello" at bounding box center [136, 176] width 80 height 14
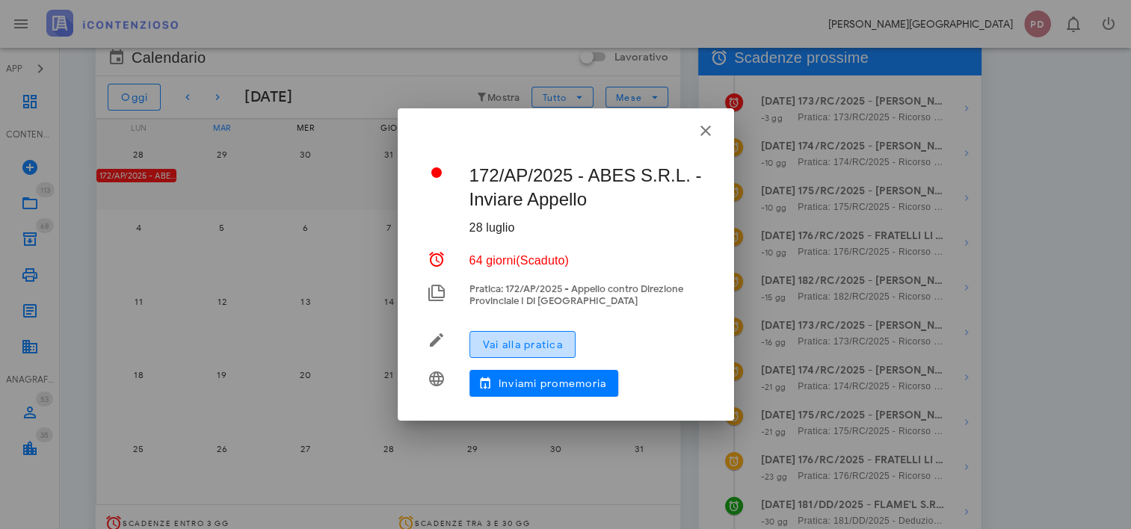
click at [505, 345] on span "Vai alla pratica" at bounding box center [522, 345] width 81 height 13
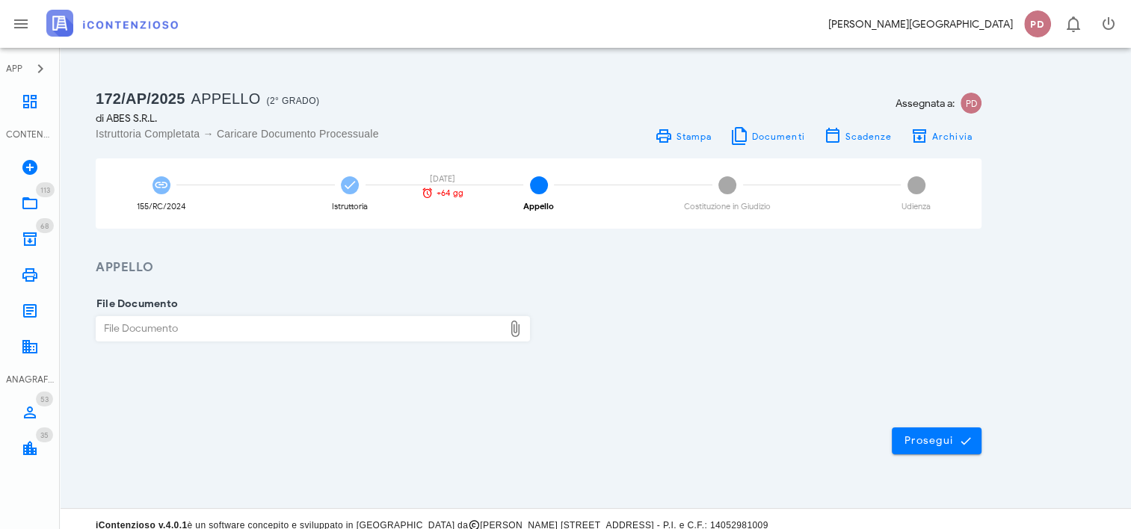
click at [119, 21] on img at bounding box center [112, 23] width 132 height 27
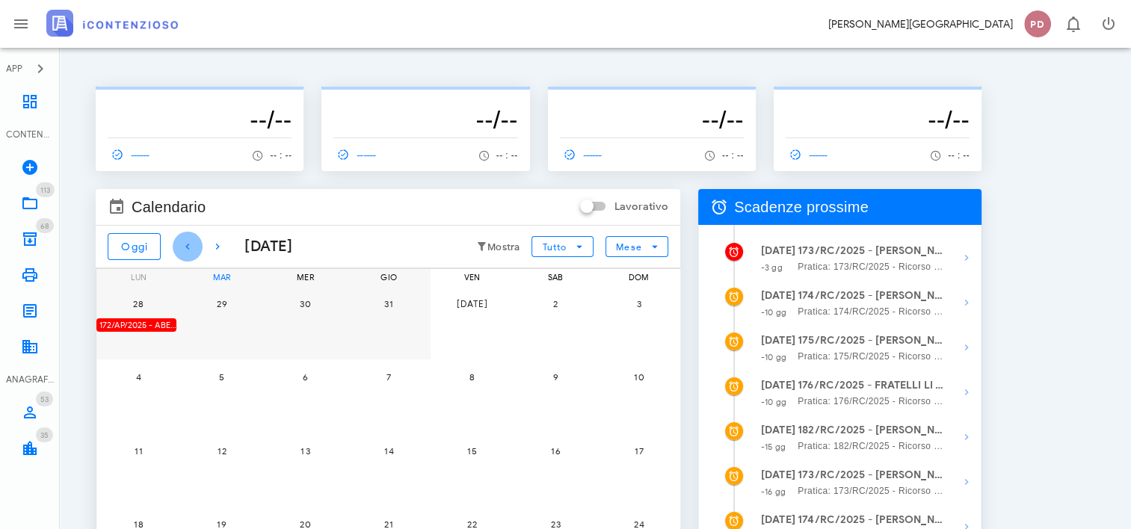
click at [191, 247] on icon "button" at bounding box center [188, 247] width 18 height 18
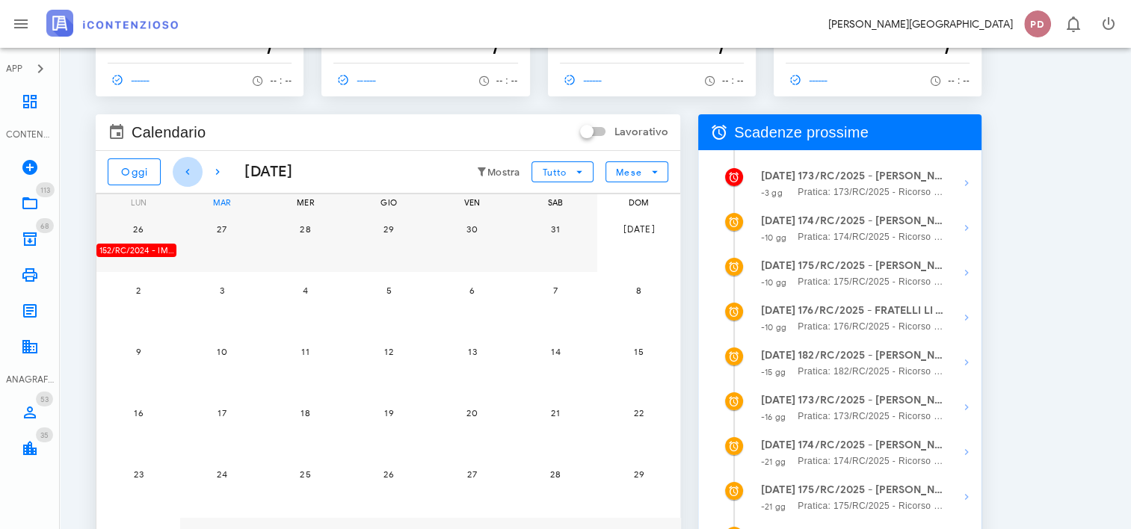
scroll to position [149, 0]
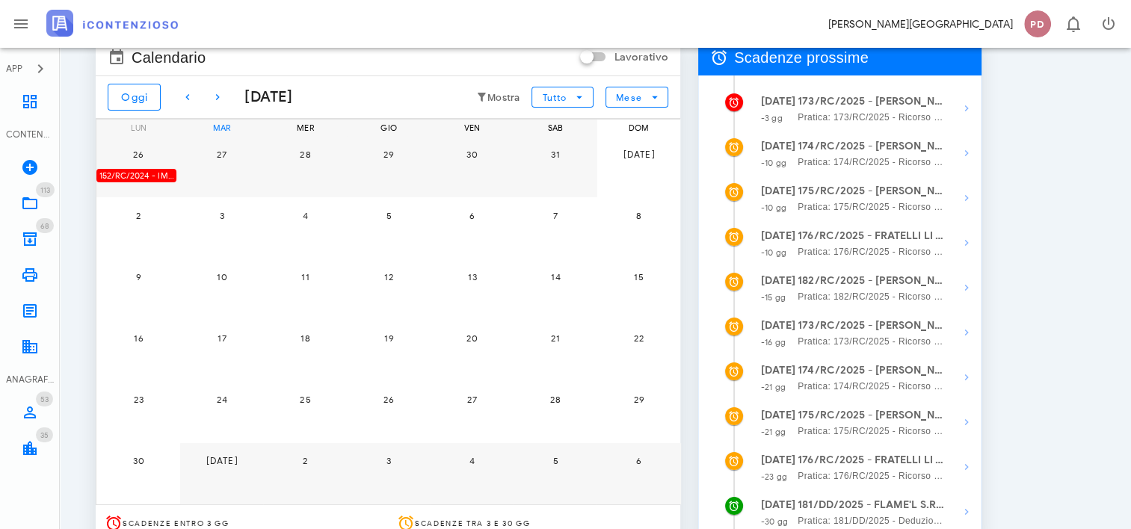
click at [146, 176] on div "152/RC/2024 - IMMOBILIARE CERMENATE S.R.L. - Impugnare la Decisione del Giudice…" at bounding box center [136, 176] width 80 height 14
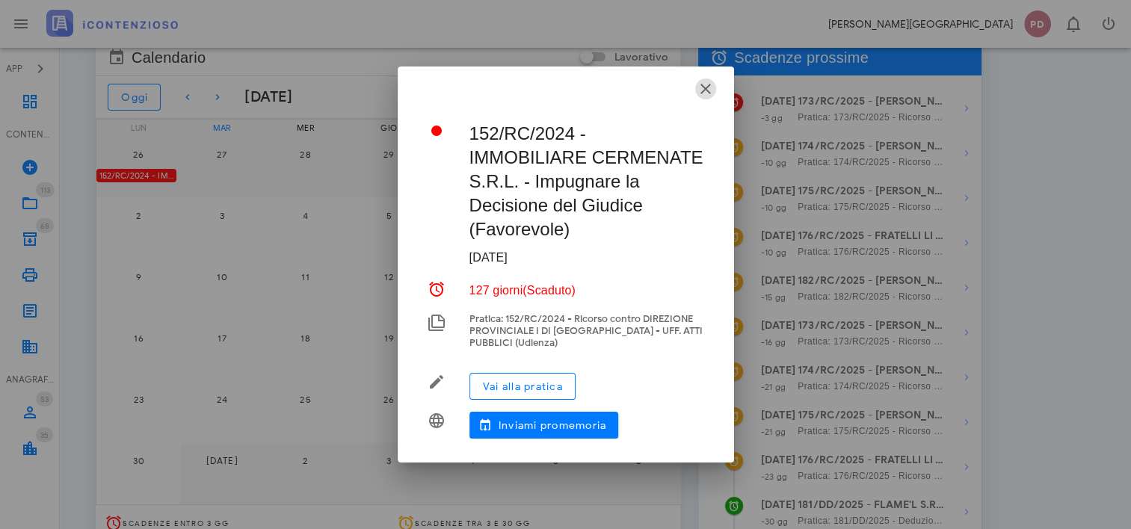
click at [708, 98] on icon "button" at bounding box center [706, 89] width 18 height 18
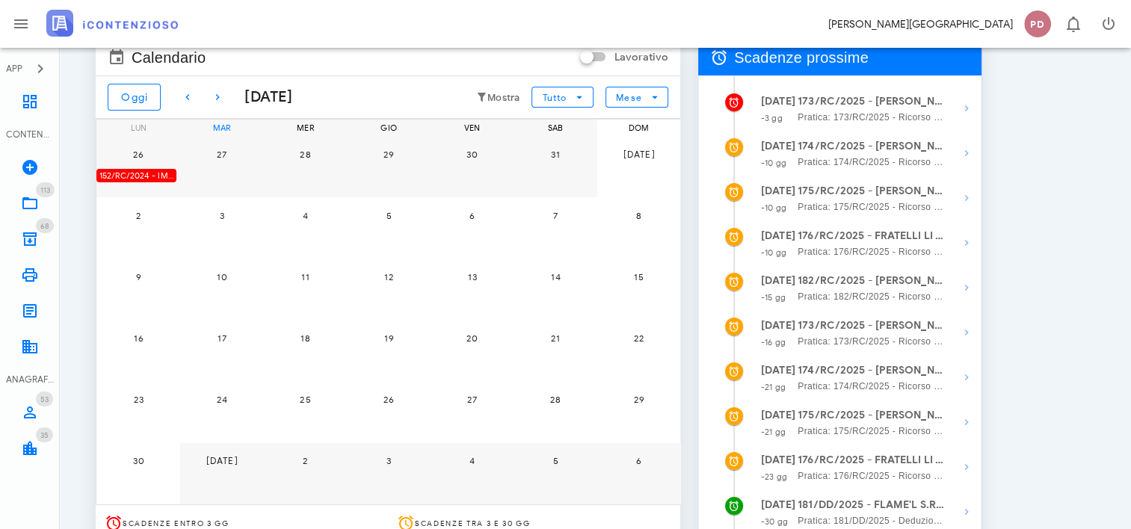
scroll to position [0, 0]
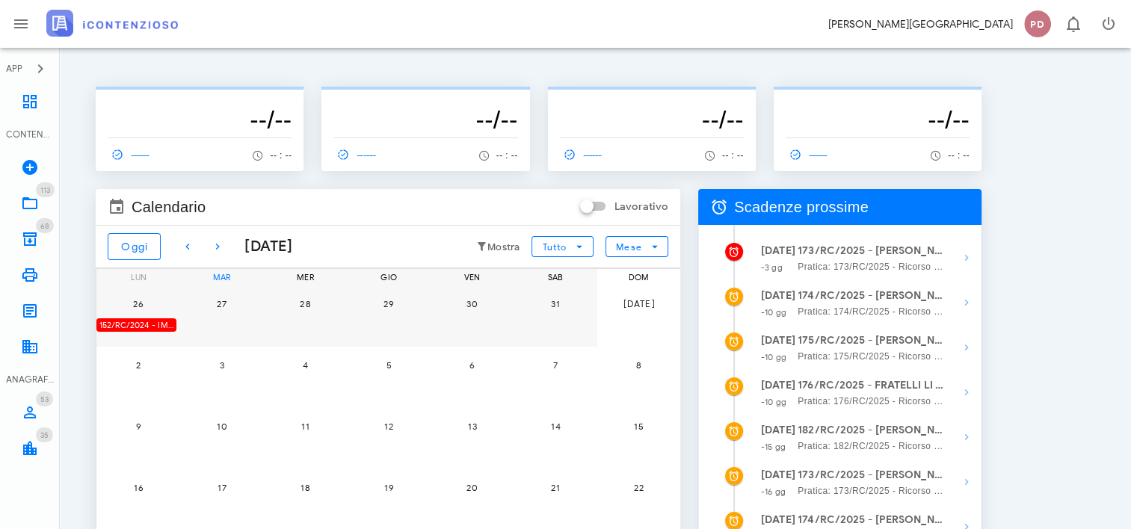
click at [137, 32] on img at bounding box center [112, 23] width 132 height 27
